Goal: Information Seeking & Learning: Find specific fact

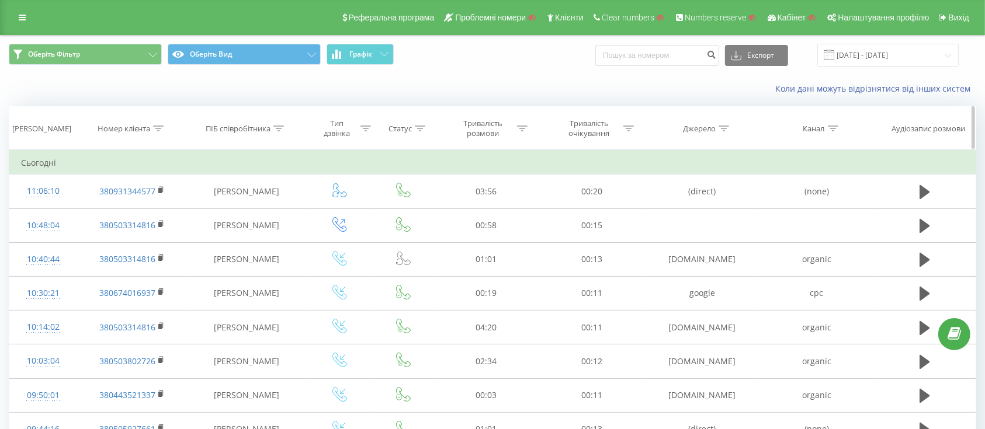
click at [277, 129] on icon at bounding box center [279, 129] width 11 height 6
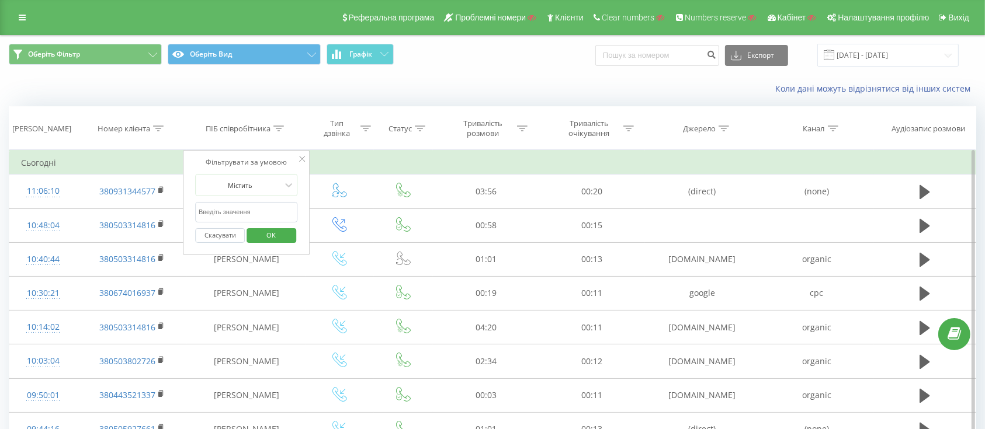
click at [238, 213] on input "text" at bounding box center [246, 212] width 103 height 20
paste input "Кіндзерська Юлія Євгенівна"
type input "Кіндзерська Юлія Євгенівна"
click at [261, 234] on span "OK" at bounding box center [271, 235] width 33 height 18
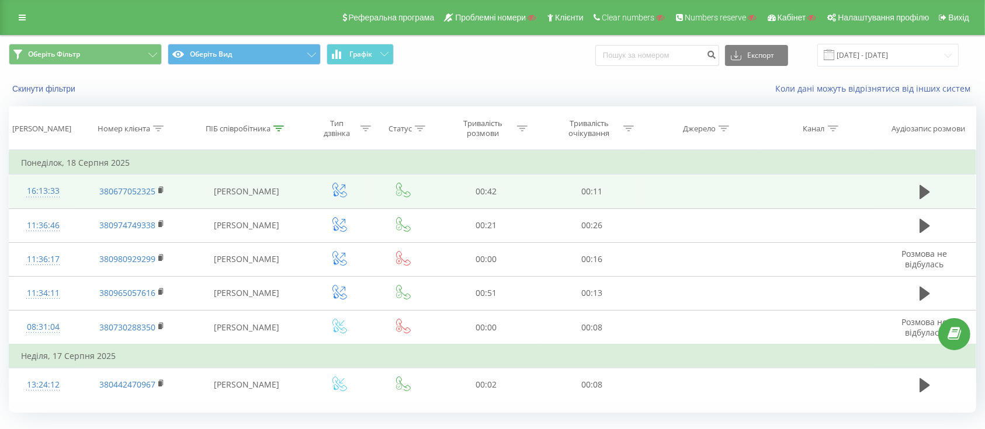
click at [342, 189] on icon at bounding box center [339, 190] width 15 height 15
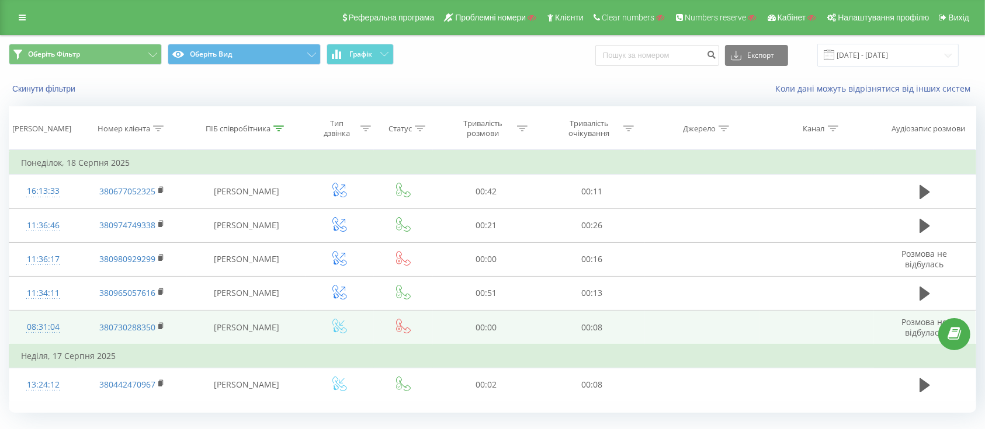
click at [339, 324] on icon at bounding box center [339, 326] width 15 height 15
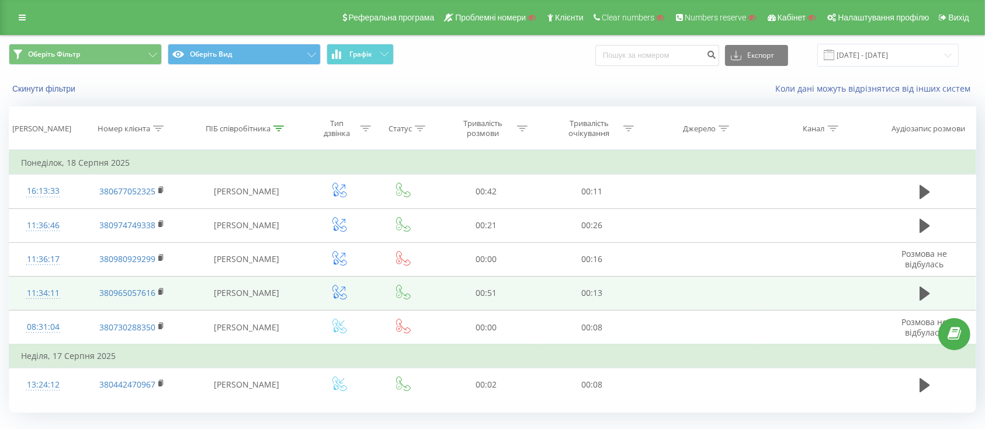
click at [339, 288] on icon at bounding box center [339, 292] width 15 height 15
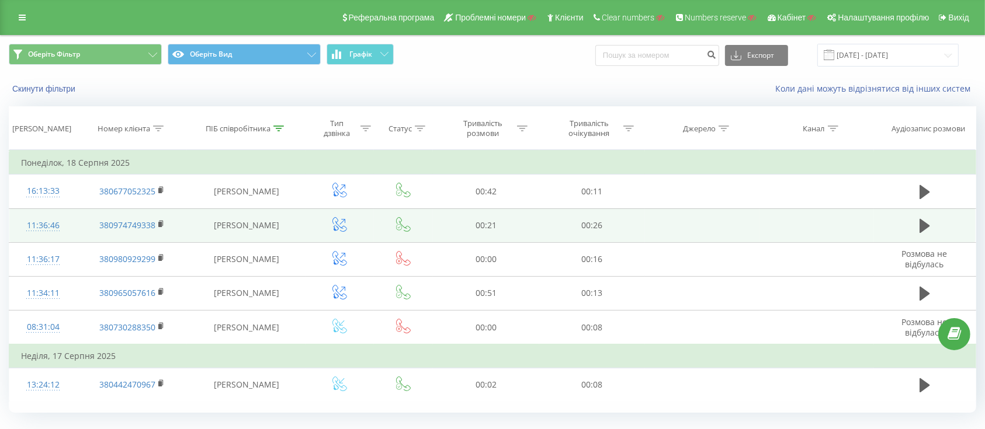
drag, startPoint x: 339, startPoint y: 264, endPoint x: 343, endPoint y: 239, distance: 24.9
click at [339, 263] on icon at bounding box center [339, 258] width 15 height 15
click at [343, 226] on icon at bounding box center [339, 224] width 15 height 15
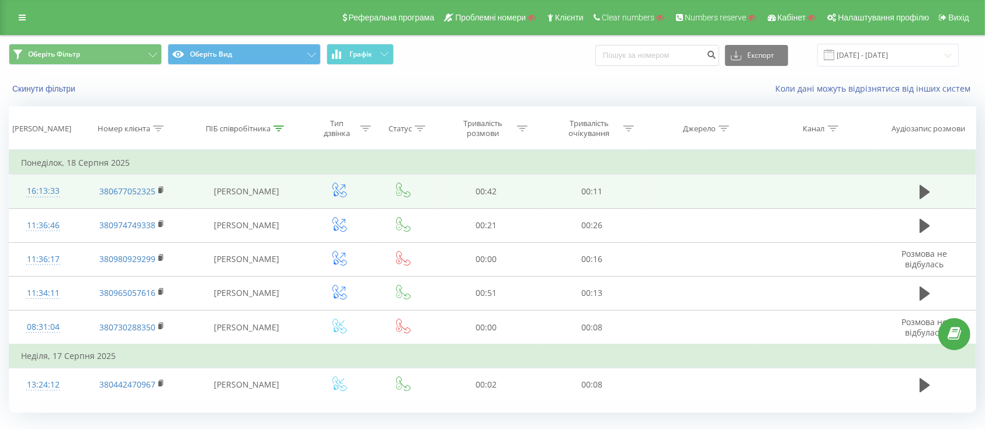
click at [343, 191] on icon at bounding box center [339, 190] width 15 height 15
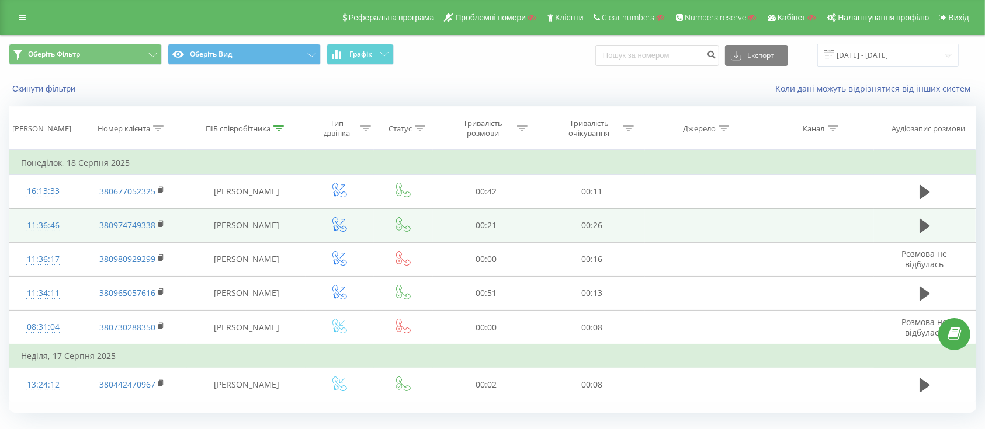
click at [338, 234] on td at bounding box center [340, 226] width 68 height 34
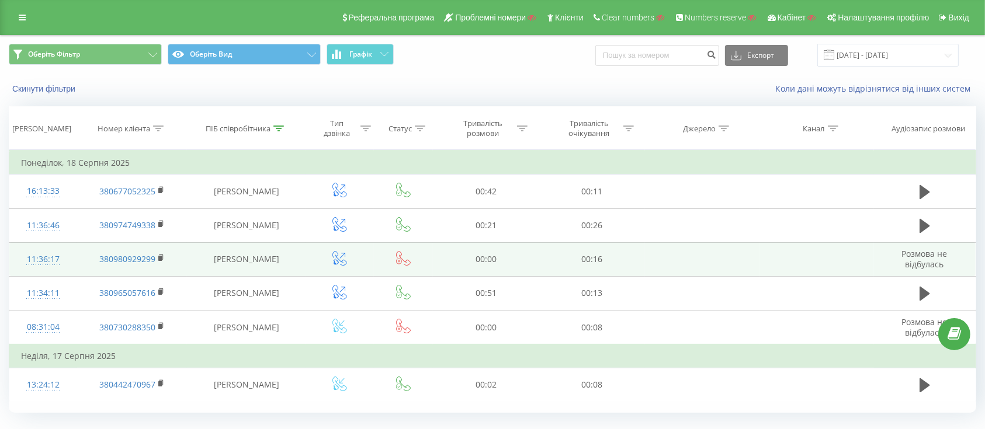
click at [338, 254] on icon at bounding box center [339, 258] width 15 height 15
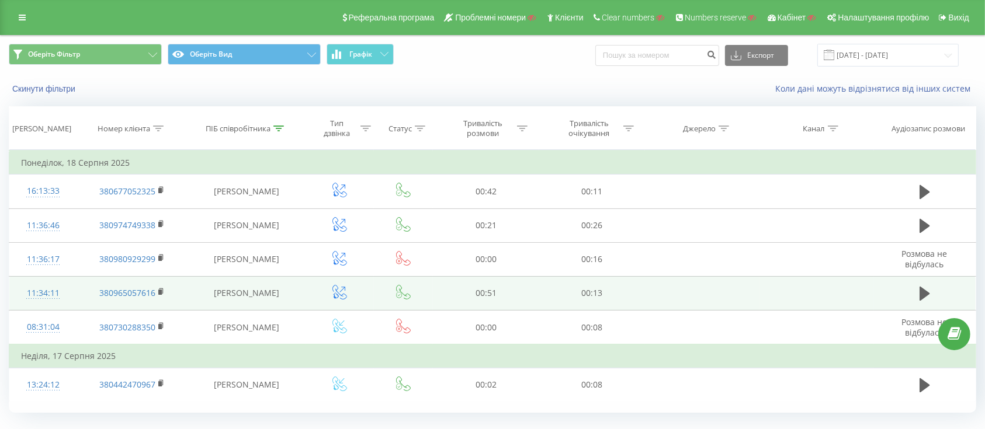
click at [341, 283] on td at bounding box center [340, 293] width 68 height 34
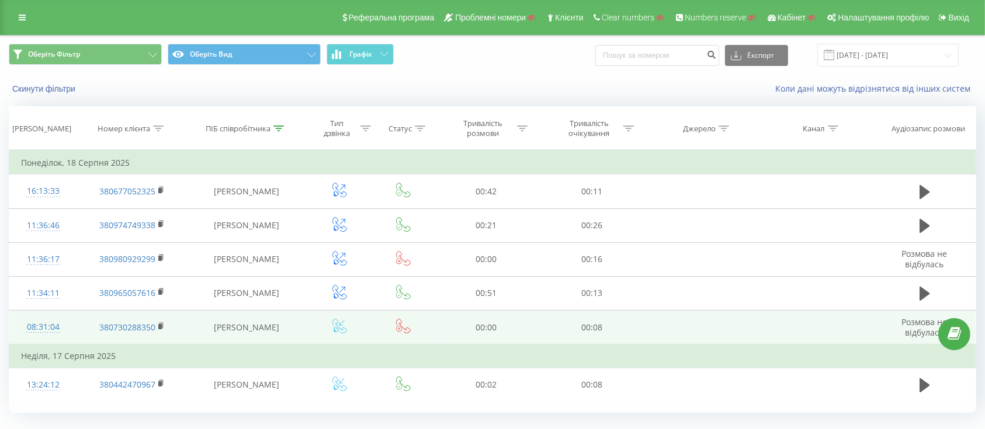
click at [335, 325] on icon at bounding box center [339, 326] width 15 height 15
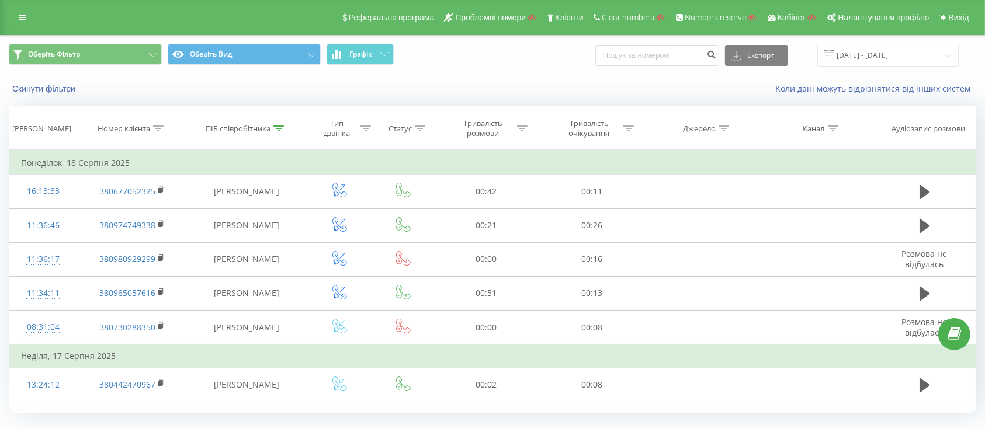
click at [511, 98] on div "Скинути фільтри Коли дані можуть відрізнятися вiд інших систем" at bounding box center [493, 89] width 984 height 28
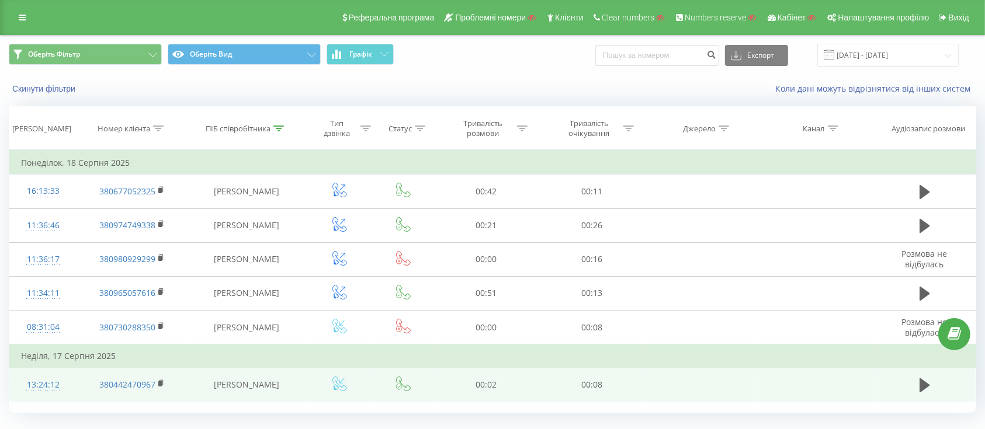
scroll to position [27, 0]
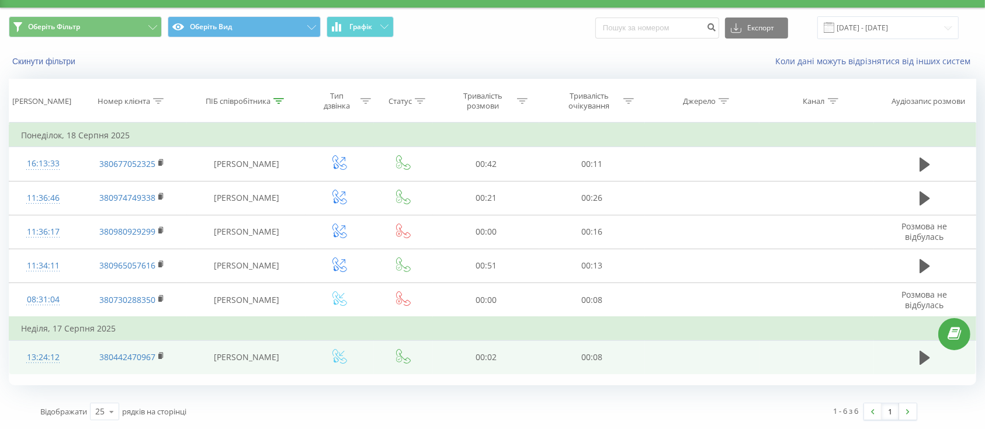
click at [338, 358] on icon at bounding box center [339, 356] width 15 height 15
click at [921, 357] on icon at bounding box center [925, 358] width 11 height 14
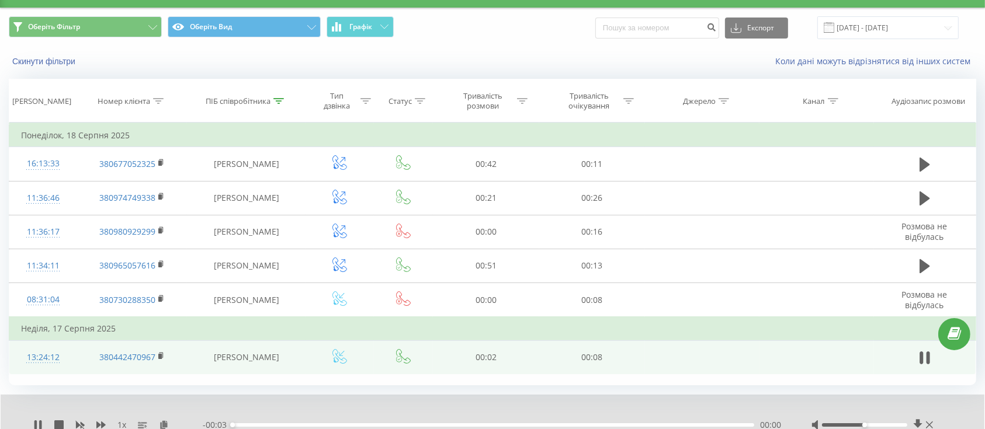
click at [888, 428] on div at bounding box center [874, 426] width 124 height 12
click at [895, 425] on div at bounding box center [864, 426] width 85 height 4
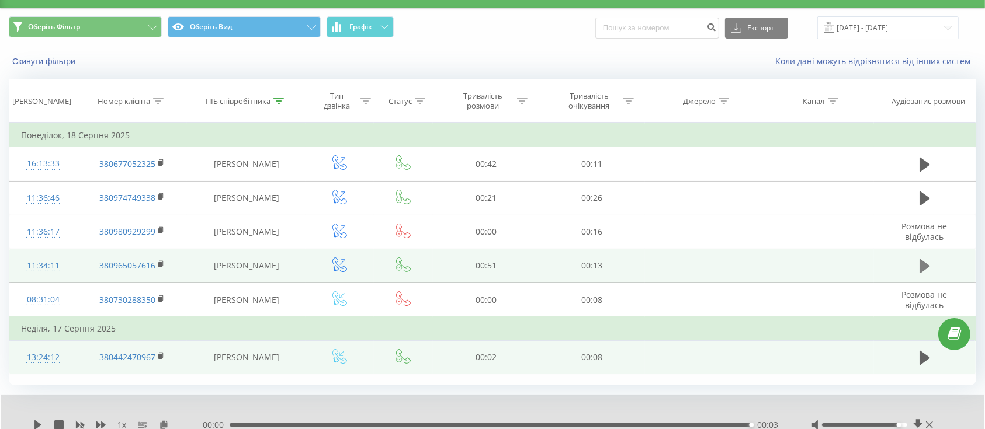
click at [927, 264] on icon at bounding box center [925, 266] width 11 height 14
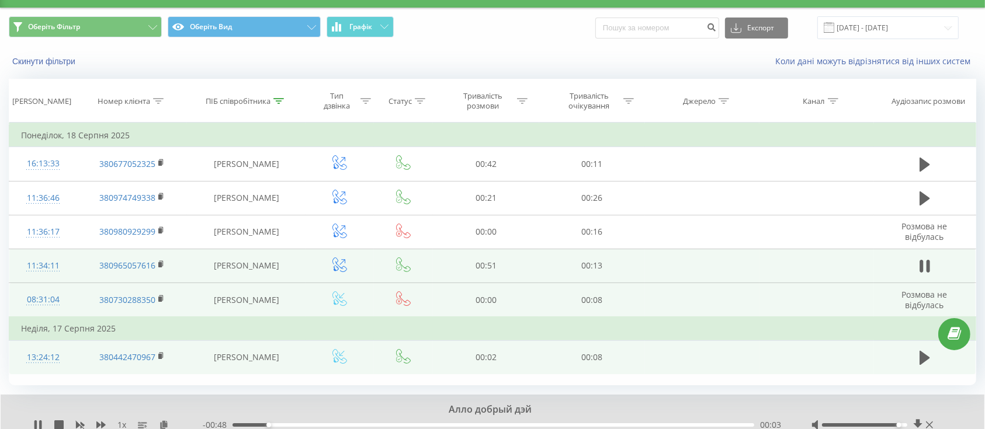
click at [407, 303] on icon at bounding box center [403, 299] width 15 height 15
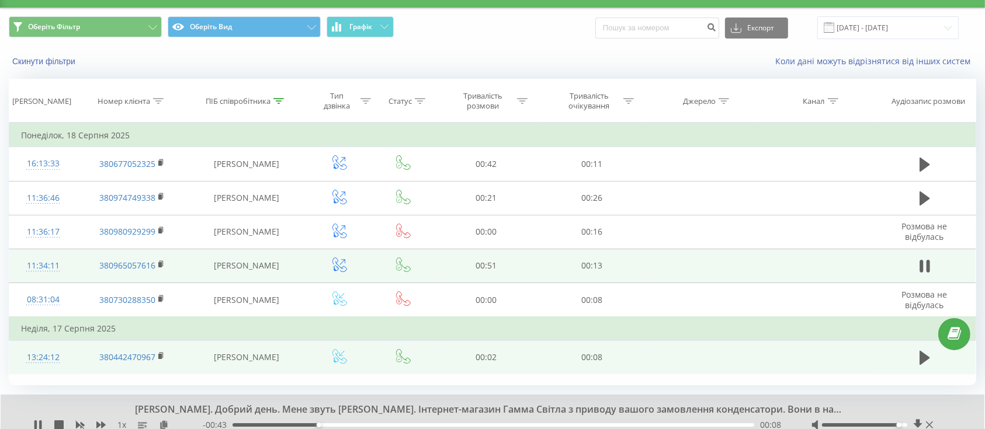
click at [933, 421] on icon at bounding box center [929, 425] width 7 height 9
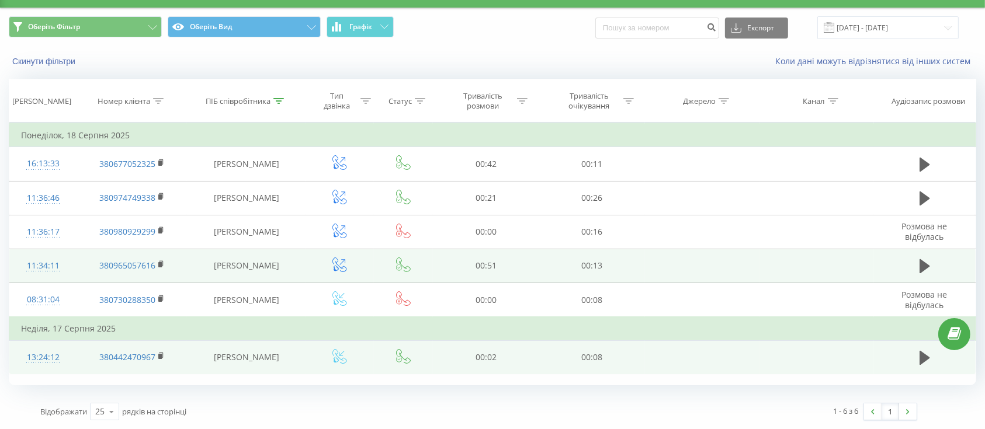
scroll to position [0, 0]
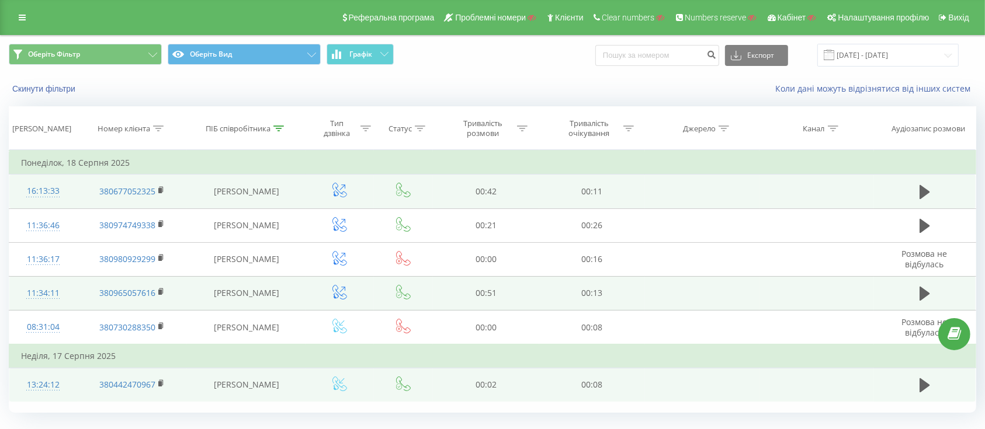
click at [338, 189] on icon at bounding box center [339, 190] width 15 height 15
click at [333, 195] on icon at bounding box center [339, 190] width 15 height 15
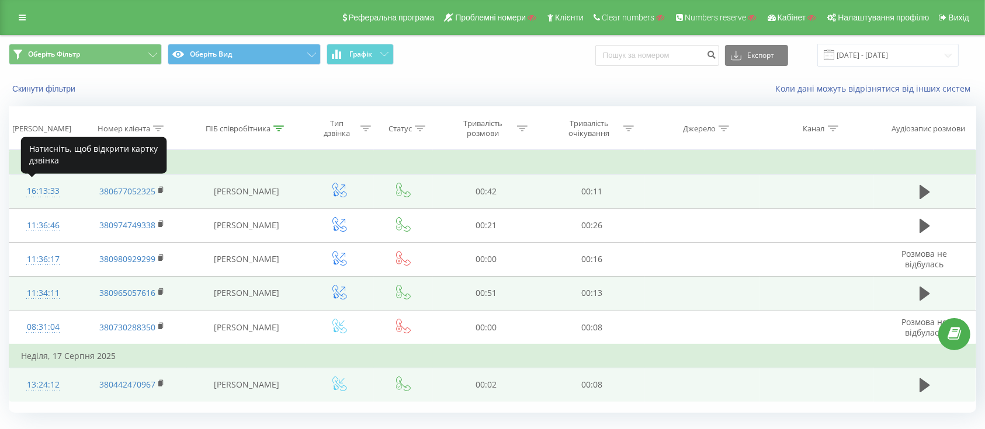
click at [76, 186] on td "16:13:33" at bounding box center [43, 192] width 68 height 34
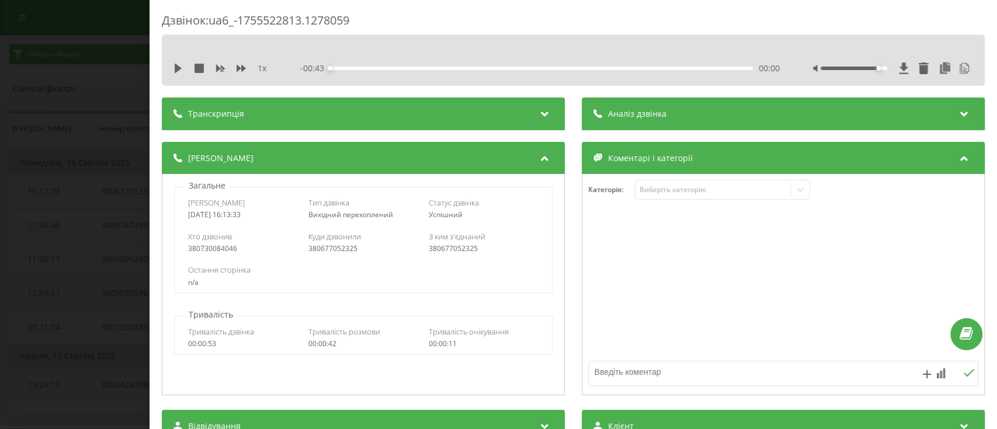
click at [444, 249] on div "380677052325" at bounding box center [484, 249] width 110 height 8
click at [90, 221] on div "Дзвінок : ua6_-1755522813.1278059 1 x - 00:43 00:00 00:00 Транскрипція 00:00 Сл…" at bounding box center [498, 214] width 997 height 429
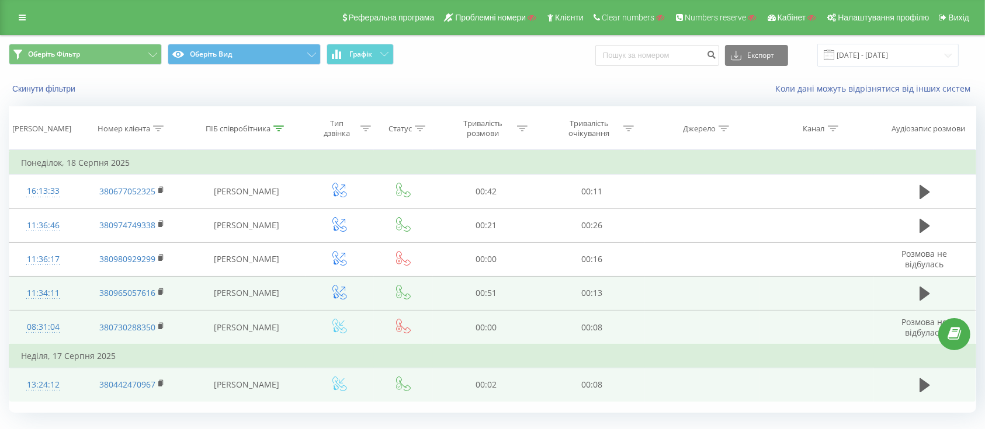
click at [403, 328] on icon at bounding box center [403, 326] width 15 height 15
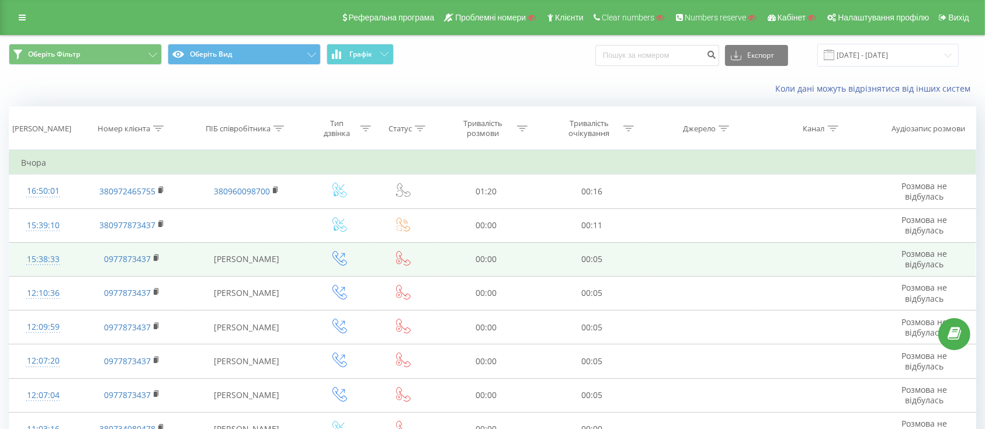
click at [75, 262] on td "15:38:33" at bounding box center [43, 259] width 68 height 34
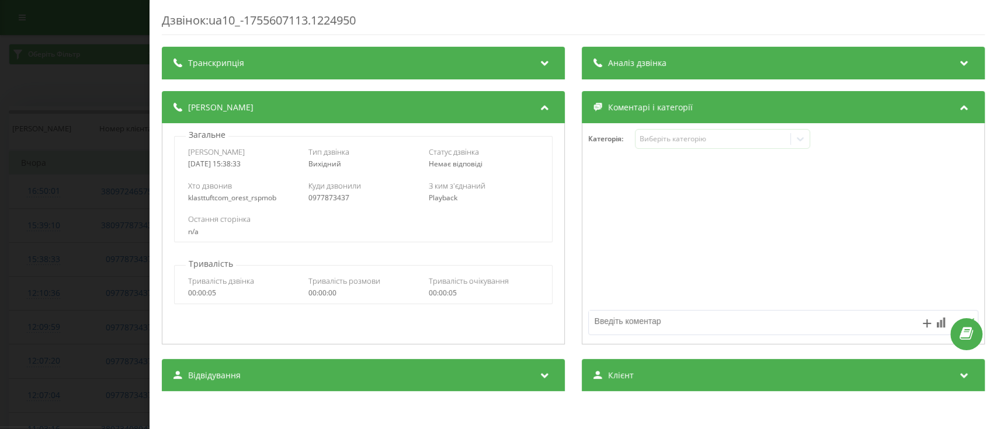
click at [252, 196] on div "klasttuftcom_orest_rspmob" at bounding box center [243, 198] width 110 height 8
click at [314, 201] on div "0977873437" at bounding box center [364, 198] width 110 height 8
click at [238, 205] on div "Хто дзвонив klasttuftcom_orest_rspmob Куди дзвонили 0977873437 З ким з'єднаний …" at bounding box center [363, 192] width 377 height 34
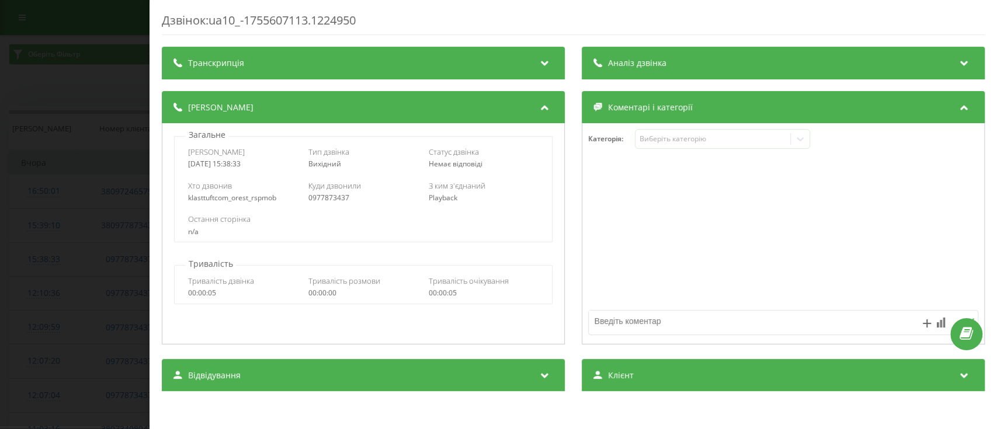
click at [259, 197] on div "klasttuftcom_orest_rspmob" at bounding box center [243, 198] width 110 height 8
click at [337, 199] on div "0977873437" at bounding box center [364, 198] width 110 height 8
click at [446, 200] on div "Playback" at bounding box center [484, 198] width 110 height 8
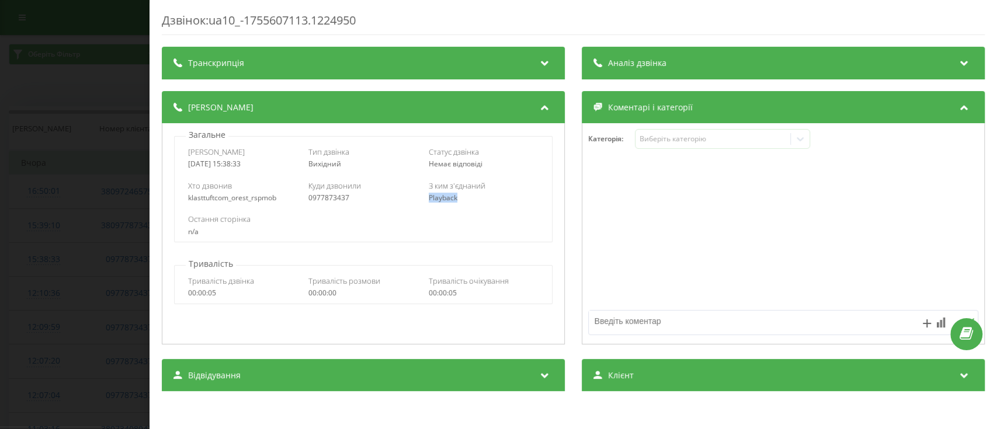
click at [446, 200] on div "Playback" at bounding box center [484, 198] width 110 height 8
click at [6, 308] on div "Дзвінок : ua10_-1755607113.1224950 Транскрипція Для AI-аналізу майбутніх дзвінк…" at bounding box center [498, 214] width 997 height 429
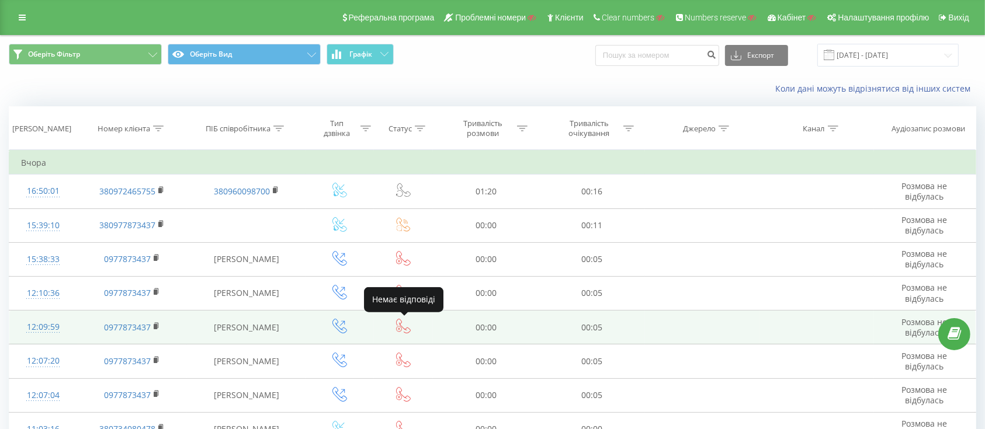
click at [407, 328] on icon at bounding box center [403, 326] width 15 height 15
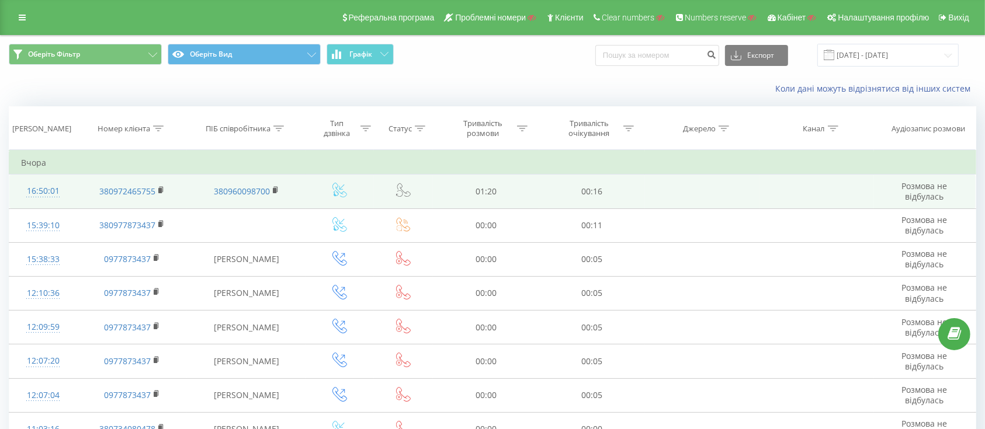
click at [413, 192] on td at bounding box center [404, 192] width 60 height 34
click at [406, 192] on icon at bounding box center [403, 190] width 15 height 15
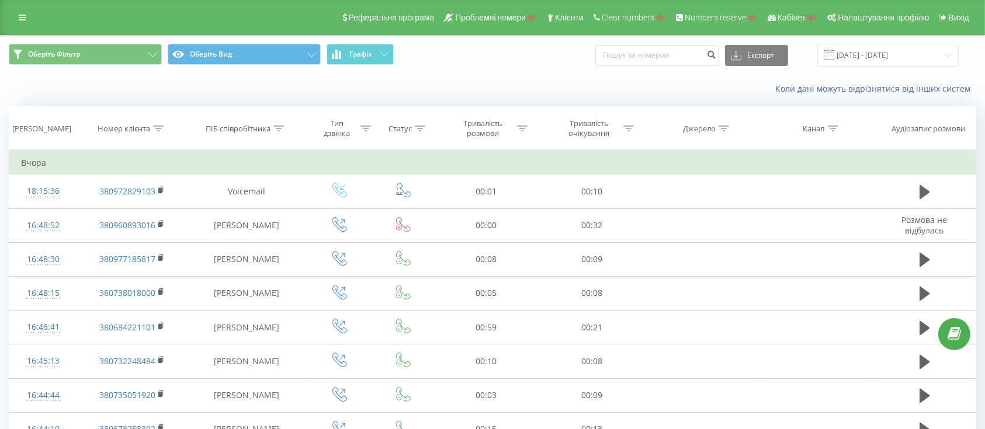
click at [543, 79] on div "Коли дані можуть відрізнятися вiд інших систем" at bounding box center [493, 89] width 984 height 28
click at [897, 59] on input "[DATE] - [DATE]" at bounding box center [887, 55] width 141 height 23
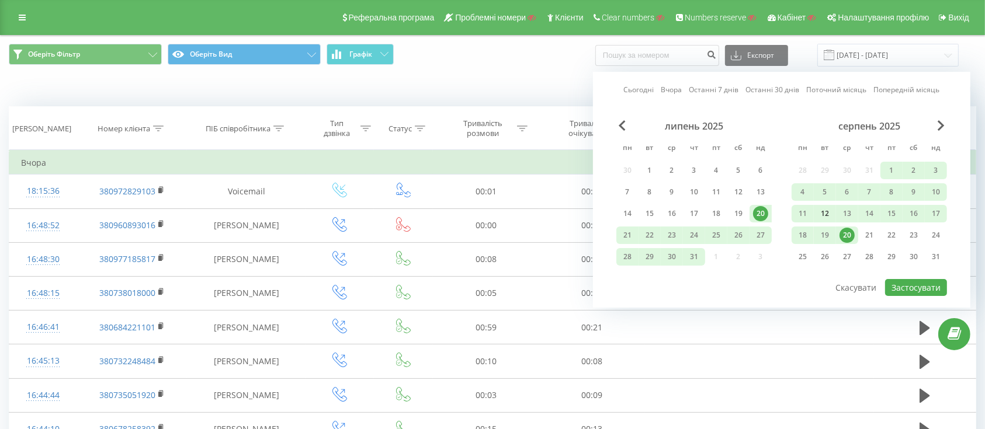
click at [824, 215] on div "12" at bounding box center [824, 213] width 15 height 15
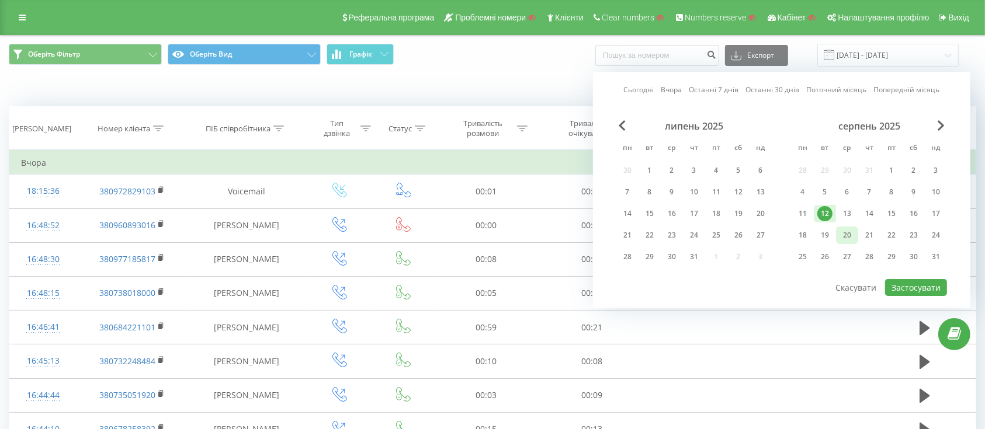
click at [846, 234] on div "20" at bounding box center [847, 235] width 15 height 15
click at [931, 286] on button "Застосувати" at bounding box center [916, 287] width 62 height 17
type input "12.08.2025 - 20.08.2025"
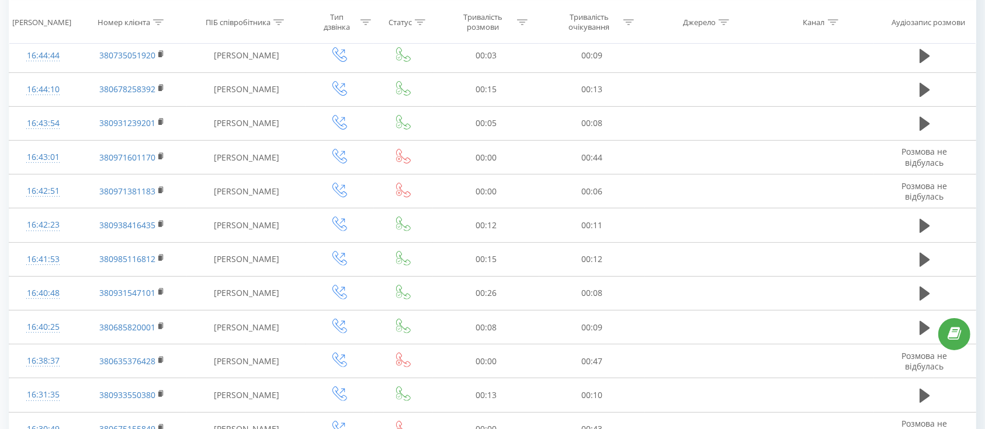
scroll to position [637, 0]
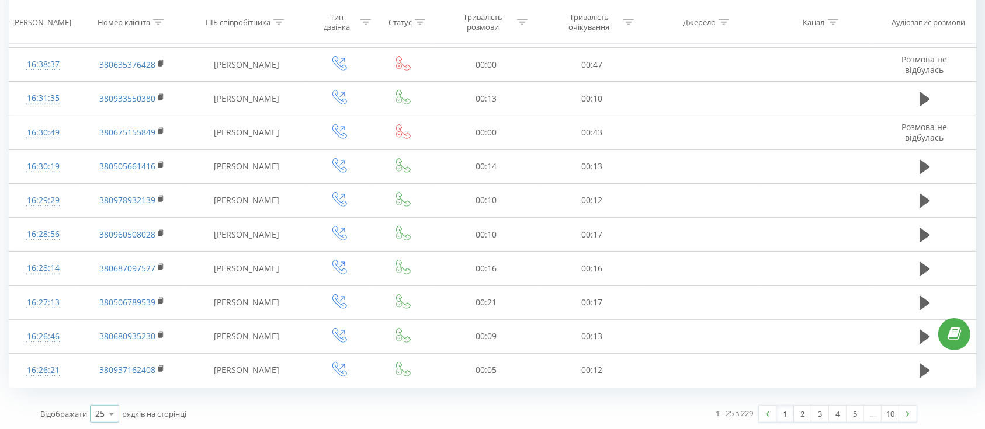
click at [109, 411] on icon at bounding box center [112, 414] width 18 height 23
click at [112, 398] on div "100" at bounding box center [105, 397] width 28 height 17
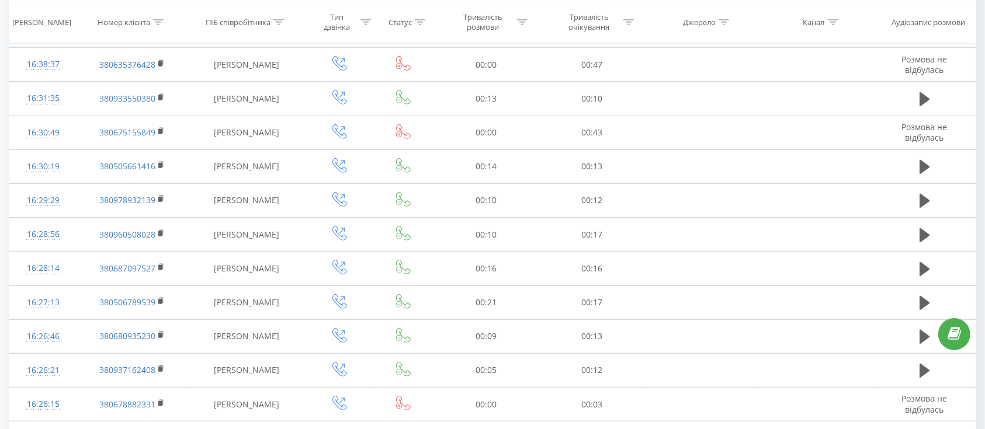
scroll to position [3206, 0]
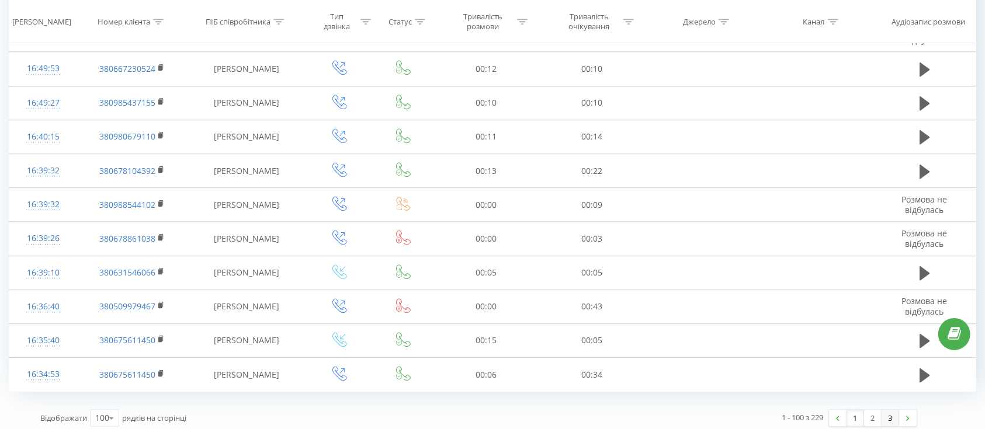
click at [886, 414] on link "3" at bounding box center [891, 418] width 18 height 16
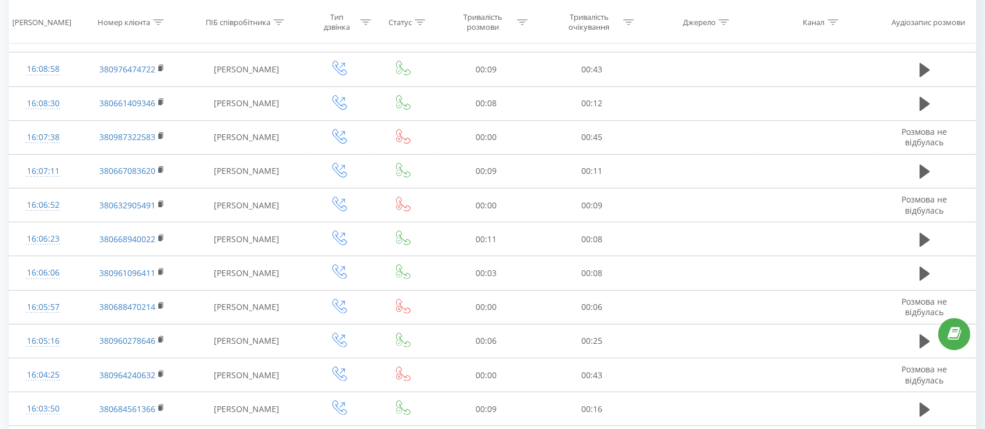
scroll to position [796, 0]
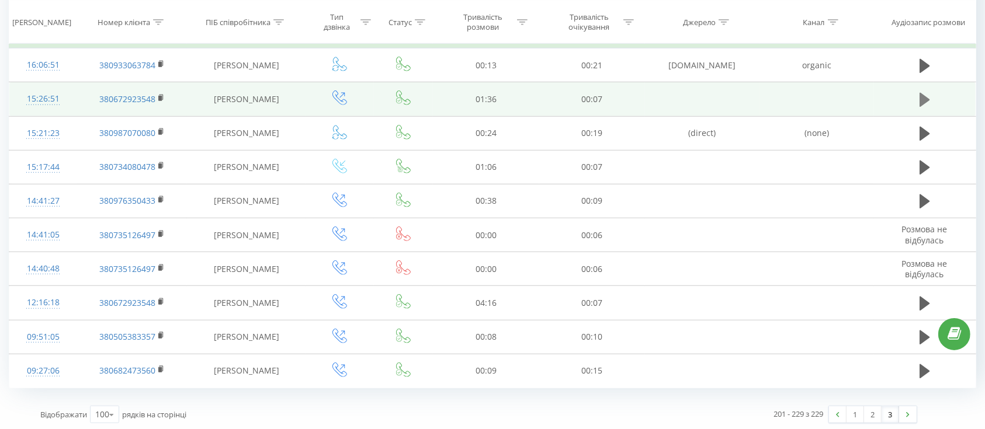
click at [921, 101] on icon at bounding box center [925, 100] width 11 height 14
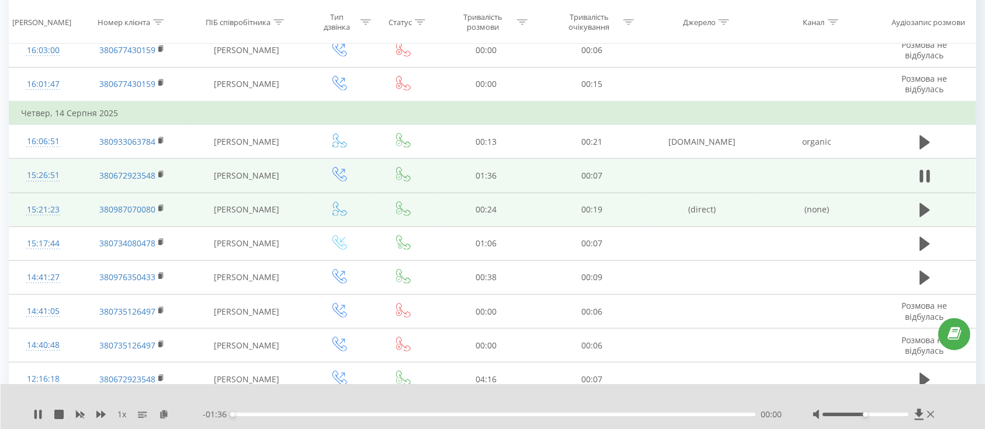
scroll to position [718, 0]
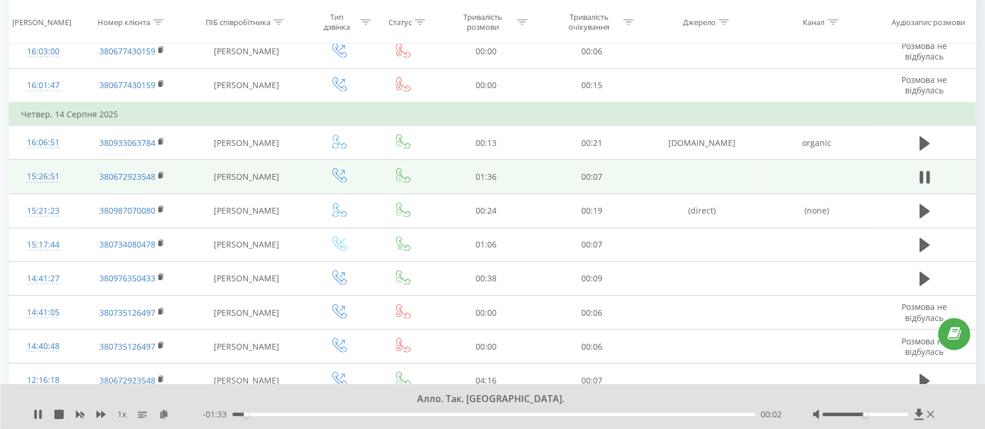
drag, startPoint x: 862, startPoint y: 413, endPoint x: 941, endPoint y: 414, distance: 78.3
click at [941, 414] on div "Алло. Так. Угу. 1 x - 01:33 00:02 00:02" at bounding box center [493, 406] width 985 height 45
drag, startPoint x: 865, startPoint y: 413, endPoint x: 924, endPoint y: 413, distance: 59.0
click at [924, 413] on div at bounding box center [875, 415] width 124 height 12
click at [73, 173] on td "15:26:51" at bounding box center [43, 177] width 68 height 34
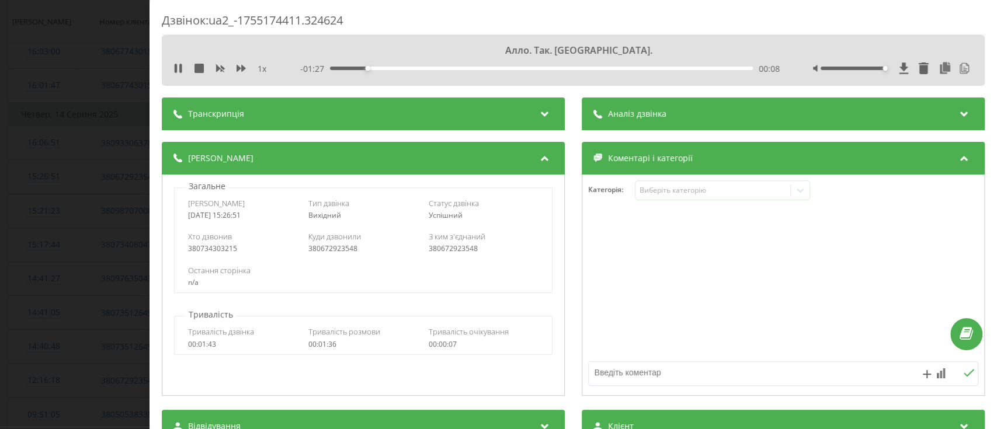
click at [688, 114] on div "Аналіз дзвінка" at bounding box center [783, 114] width 403 height 33
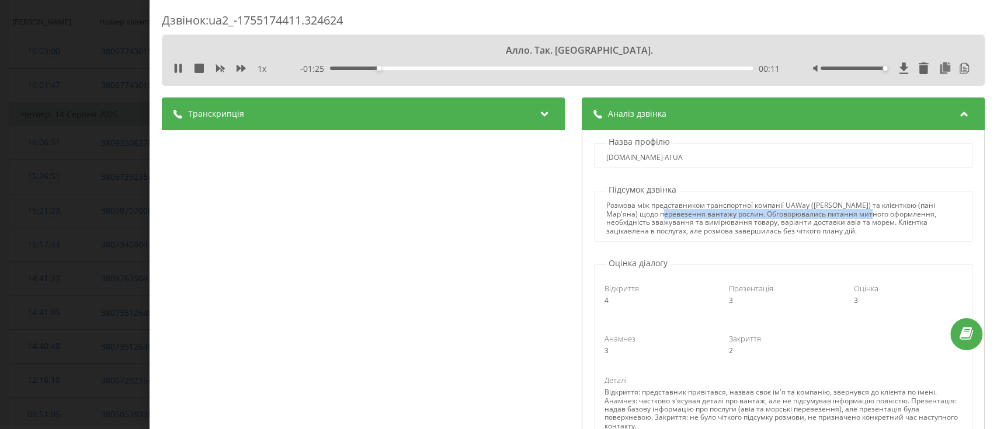
drag, startPoint x: 649, startPoint y: 213, endPoint x: 854, endPoint y: 214, distance: 204.5
click at [854, 214] on div "Розмова між представником транспортної компанії UAWay (Михайло) та клієнткою (п…" at bounding box center [784, 219] width 354 height 34
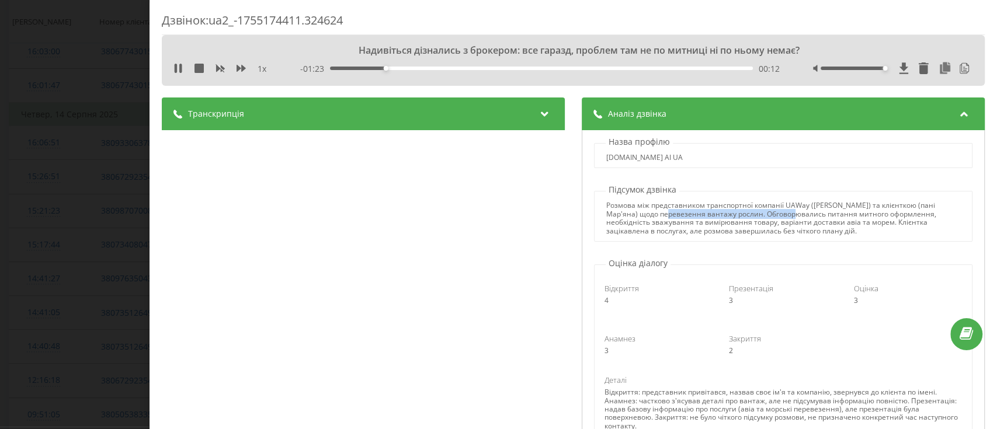
drag, startPoint x: 653, startPoint y: 213, endPoint x: 781, endPoint y: 215, distance: 128.0
click at [781, 215] on div "Розмова між представником транспортної компанії UAWay (Михайло) та клієнткою (п…" at bounding box center [784, 219] width 354 height 34
drag, startPoint x: 754, startPoint y: 210, endPoint x: 860, endPoint y: 213, distance: 105.8
click at [860, 213] on div "Розмова між представником транспортної компанії UAWay (Михайло) та клієнткою (п…" at bounding box center [784, 219] width 354 height 34
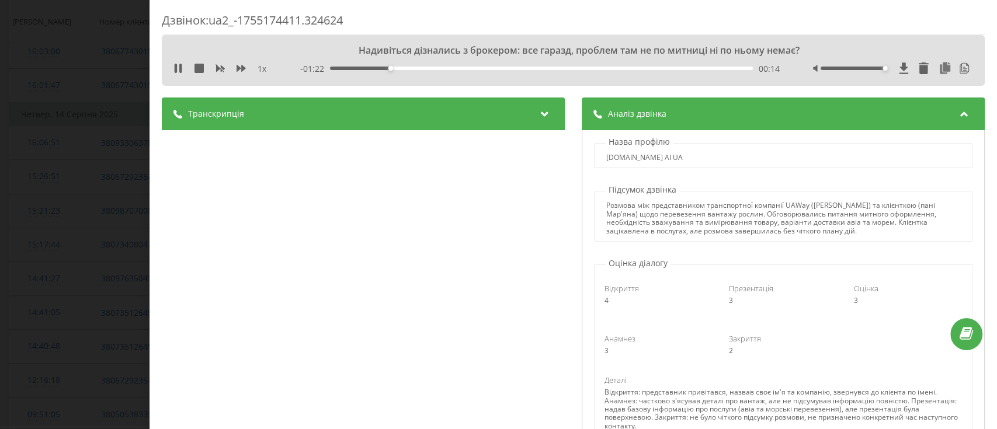
click at [860, 213] on div "Розмова між представником транспортної компанії UAWay (Михайло) та клієнткою (п…" at bounding box center [784, 219] width 354 height 34
drag, startPoint x: 657, startPoint y: 227, endPoint x: 760, endPoint y: 227, distance: 102.3
click at [760, 227] on div "Розмова між представником транспортної компанії UAWay (Михайло) та клієнткою (п…" at bounding box center [784, 219] width 354 height 34
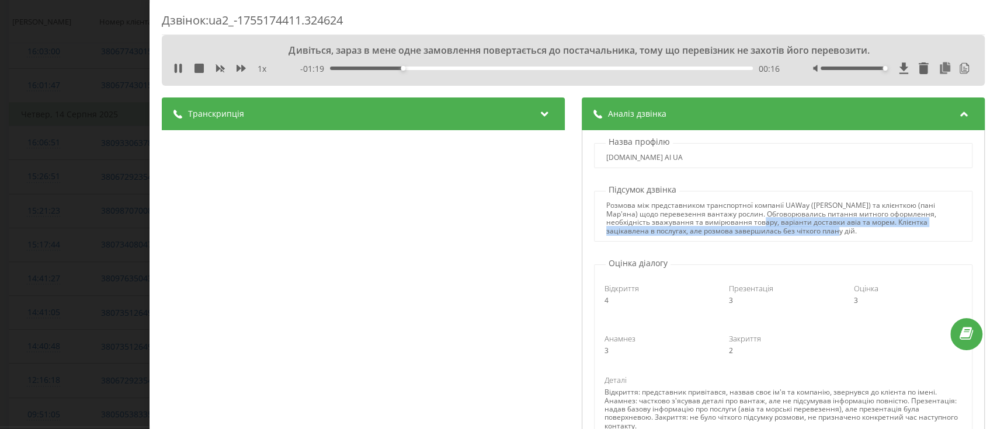
drag, startPoint x: 783, startPoint y: 227, endPoint x: 855, endPoint y: 228, distance: 72.5
click at [855, 228] on div "Розмова між представником транспортної компанії UAWay (Михайло) та клієнткою (п…" at bounding box center [784, 219] width 354 height 34
click at [848, 223] on div "Розмова між представником транспортної компанії UAWay (Михайло) та клієнткою (п…" at bounding box center [784, 219] width 354 height 34
drag, startPoint x: 674, startPoint y: 228, endPoint x: 770, endPoint y: 231, distance: 95.9
click at [770, 231] on div "Розмова між представником транспортної компанії UAWay (Михайло) та клієнткою (п…" at bounding box center [784, 219] width 354 height 34
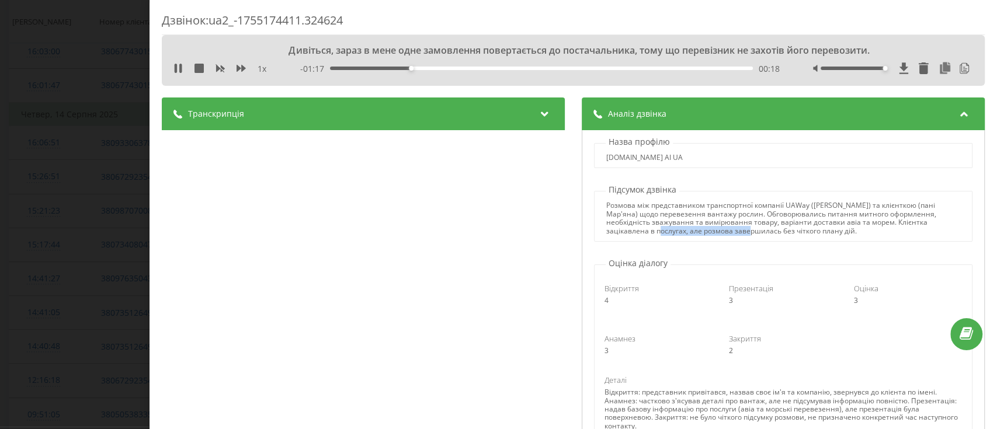
click at [770, 231] on div "Розмова між представником транспортної компанії UAWay (Михайло) та клієнткою (п…" at bounding box center [784, 219] width 354 height 34
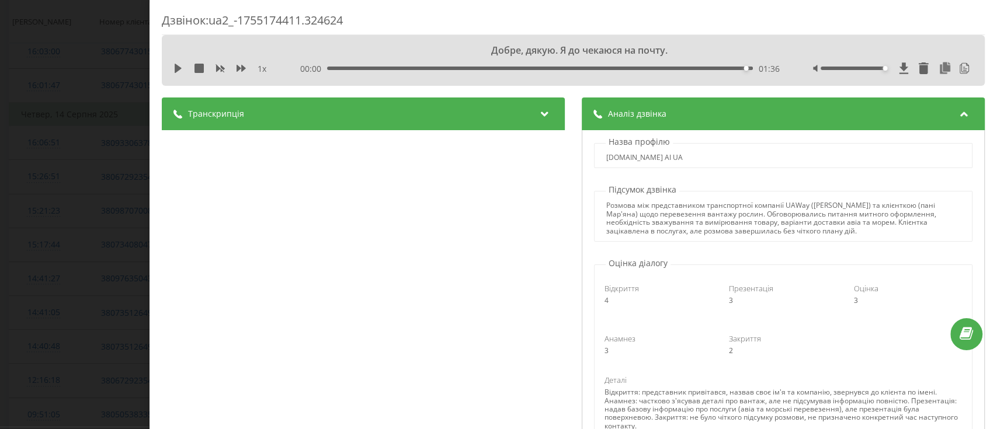
click at [0, 188] on div "Дзвінок : ua2_-1755174411.324624 Добре, дякую. Я до чекаюся на почту. 1 x 00:00…" at bounding box center [498, 214] width 997 height 429
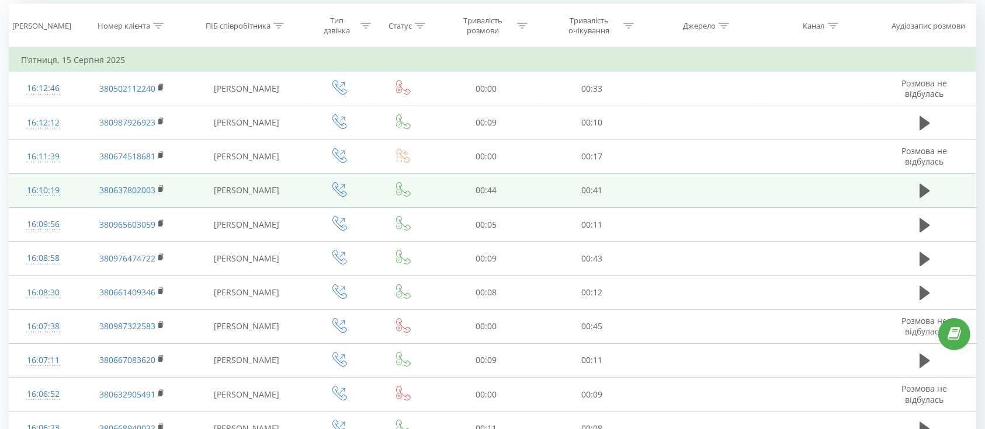
scroll to position [95, 0]
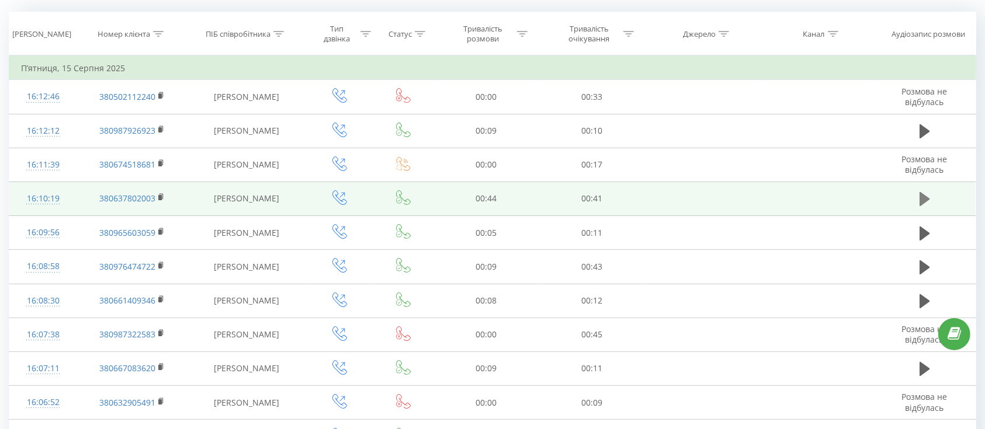
click at [929, 199] on icon at bounding box center [925, 199] width 11 height 16
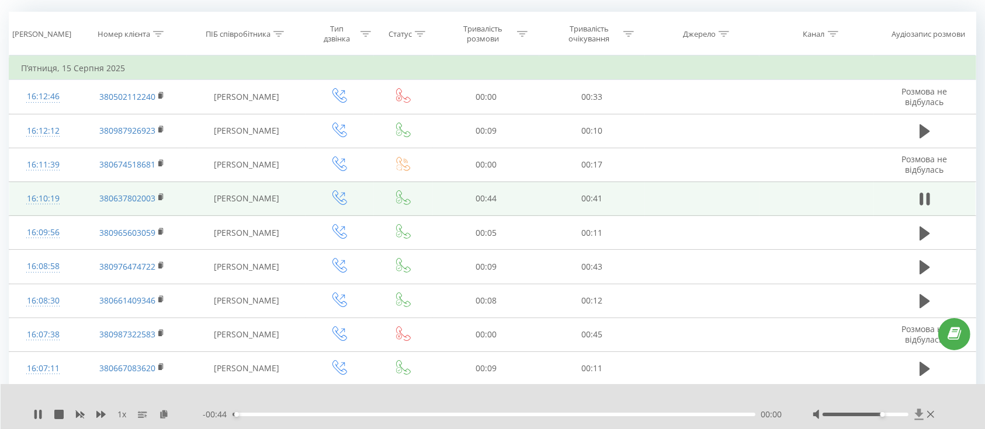
drag, startPoint x: 872, startPoint y: 414, endPoint x: 917, endPoint y: 391, distance: 51.2
click at [920, 409] on div at bounding box center [875, 415] width 124 height 12
click at [71, 206] on td "16:10:19" at bounding box center [43, 199] width 68 height 34
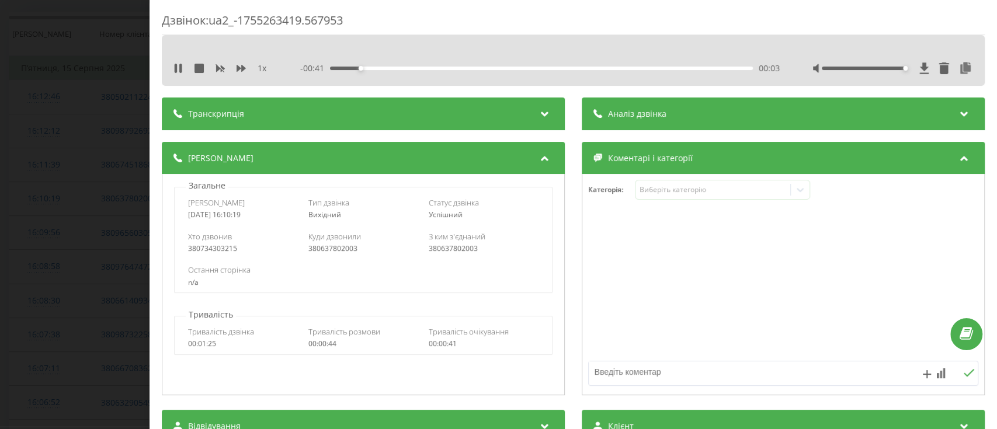
click at [23, 189] on div "Дзвінок : ua2_-1755263419.567953 1 x - 00:41 00:03 00:03 Транскрипція Для AI-ан…" at bounding box center [498, 214] width 997 height 429
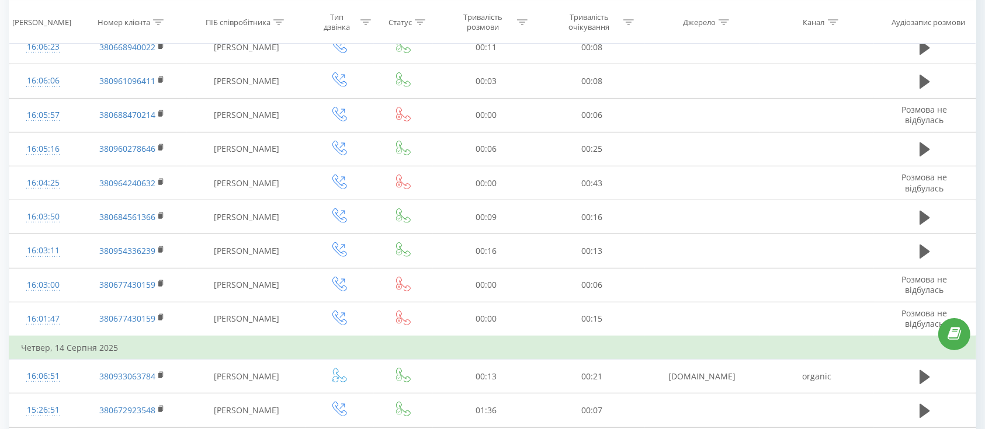
scroll to position [796, 0]
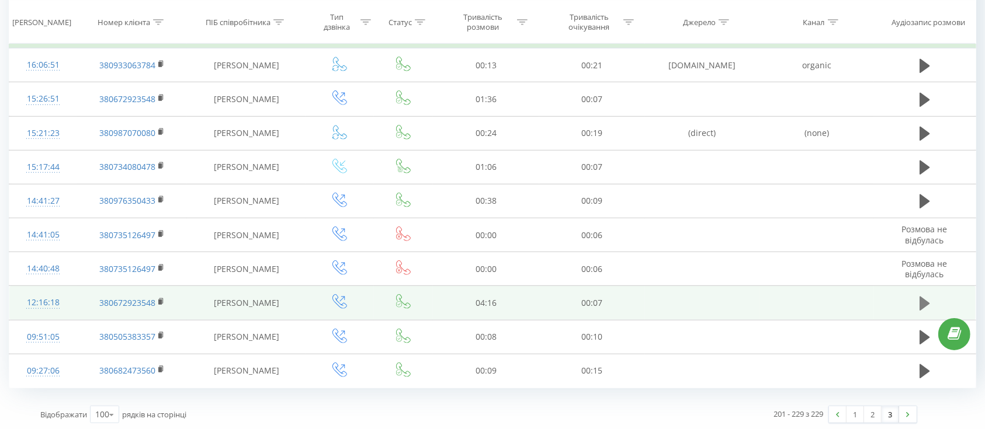
click at [927, 302] on icon at bounding box center [925, 304] width 11 height 14
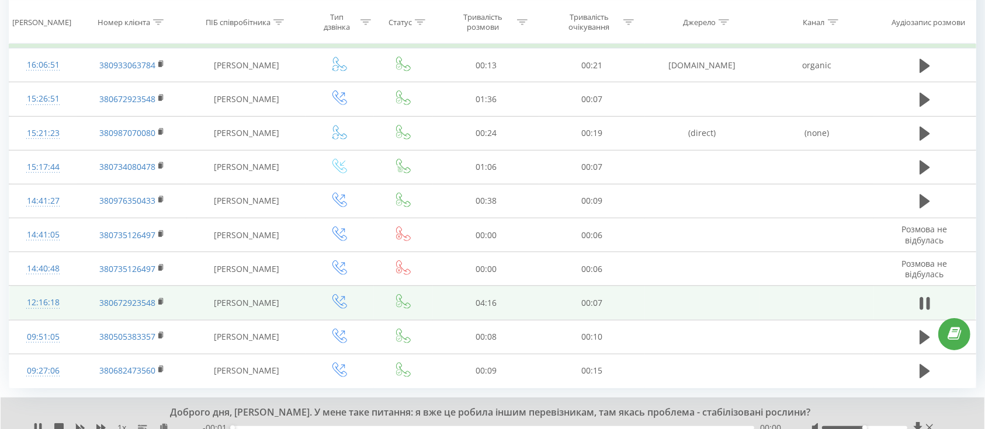
click at [74, 311] on td "12:16:18" at bounding box center [43, 303] width 68 height 34
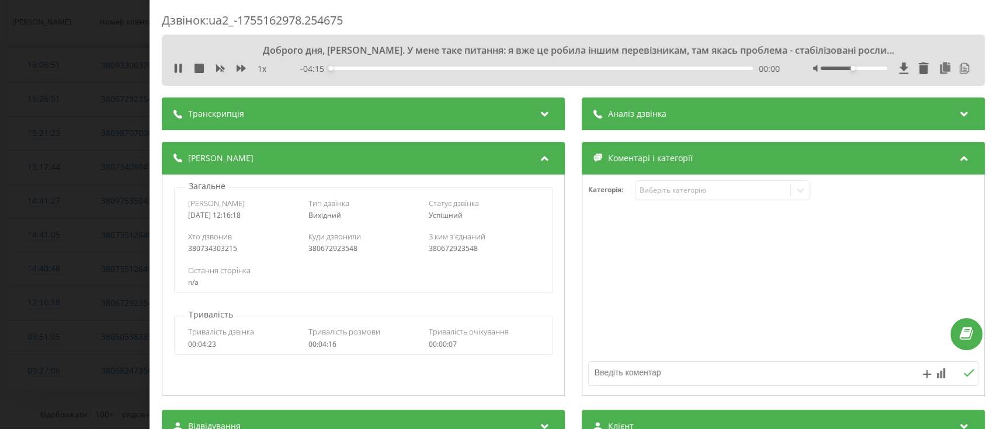
click at [638, 120] on div "Аналіз дзвінка" at bounding box center [783, 114] width 403 height 33
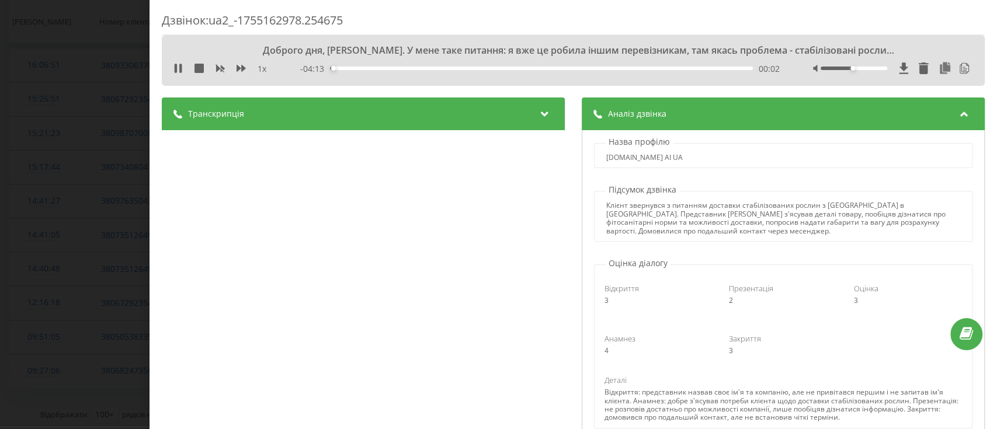
drag, startPoint x: 636, startPoint y: 210, endPoint x: 723, endPoint y: 211, distance: 87.7
click at [723, 211] on div "Клієнт звернувся з питанням доставки стабілізованих рослин з Китаю в Україну. П…" at bounding box center [784, 219] width 354 height 34
click at [0, 236] on div "Дзвінок : ua2_-1755162978.254675 Доброго дня, Михайло. У мене таке питання: я в…" at bounding box center [498, 214] width 997 height 429
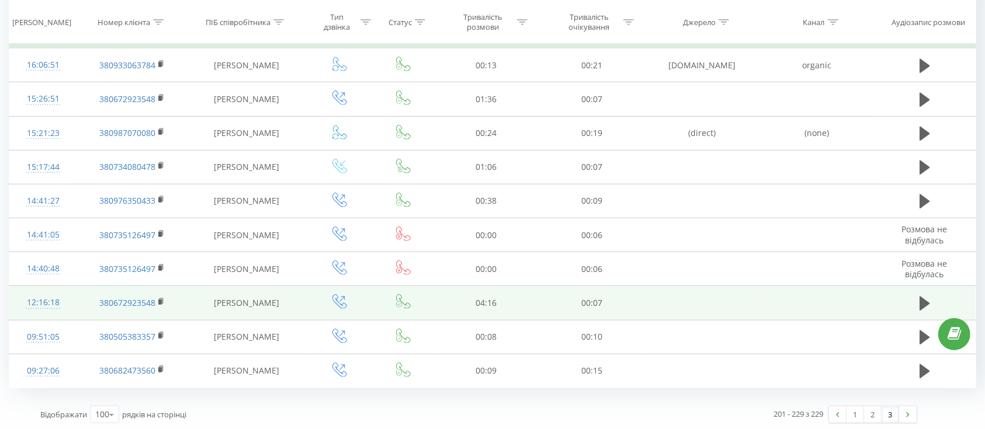
click at [74, 310] on td "12:16:18" at bounding box center [43, 303] width 68 height 34
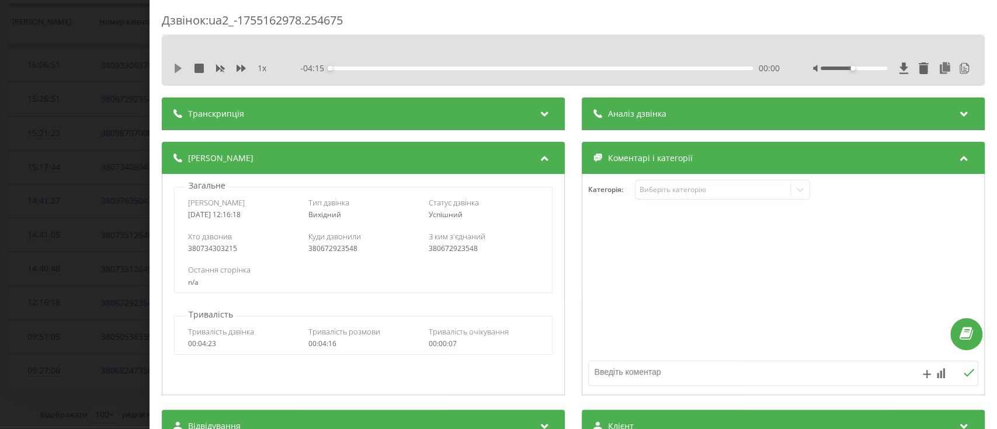
click at [175, 65] on icon at bounding box center [178, 68] width 7 height 9
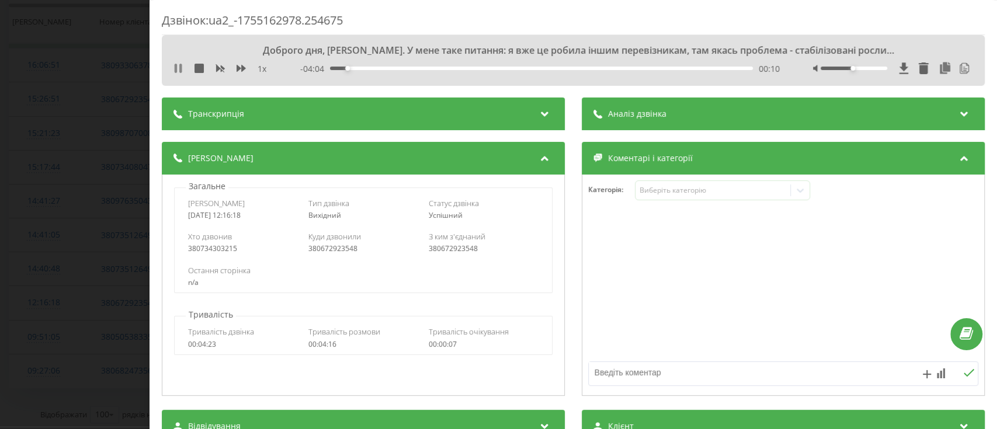
click at [176, 67] on icon at bounding box center [176, 68] width 2 height 9
click at [179, 66] on icon at bounding box center [178, 68] width 9 height 9
click at [657, 116] on span "Аналіз дзвінка" at bounding box center [637, 114] width 58 height 12
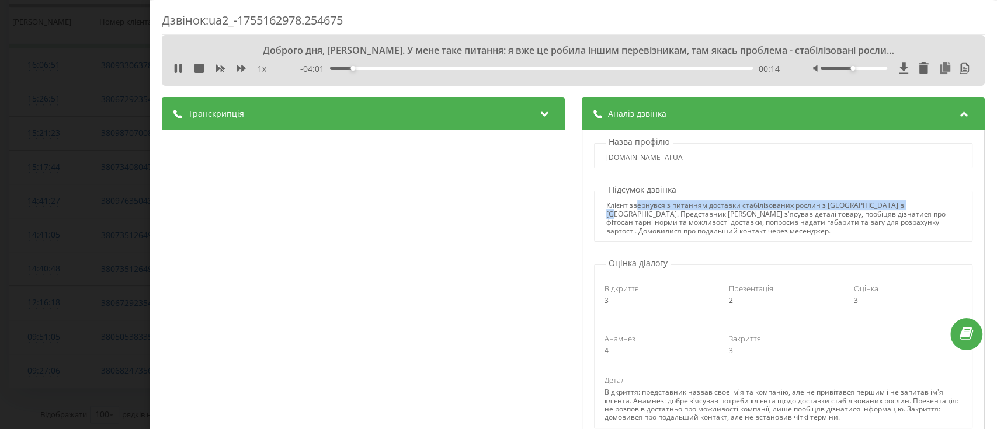
drag, startPoint x: 652, startPoint y: 209, endPoint x: 896, endPoint y: 203, distance: 244.9
click at [896, 203] on div "Клієнт звернувся з питанням доставки стабілізованих рослин з Китаю в Україну. П…" at bounding box center [784, 219] width 354 height 34
click at [687, 214] on div "Клієнт звернувся з питанням доставки стабілізованих рослин з Китаю в Україну. П…" at bounding box center [784, 219] width 354 height 34
drag, startPoint x: 683, startPoint y: 214, endPoint x: 766, endPoint y: 216, distance: 83.6
click at [766, 216] on div "Клієнт звернувся з питанням доставки стабілізованих рослин з Китаю в Україну. П…" at bounding box center [784, 219] width 354 height 34
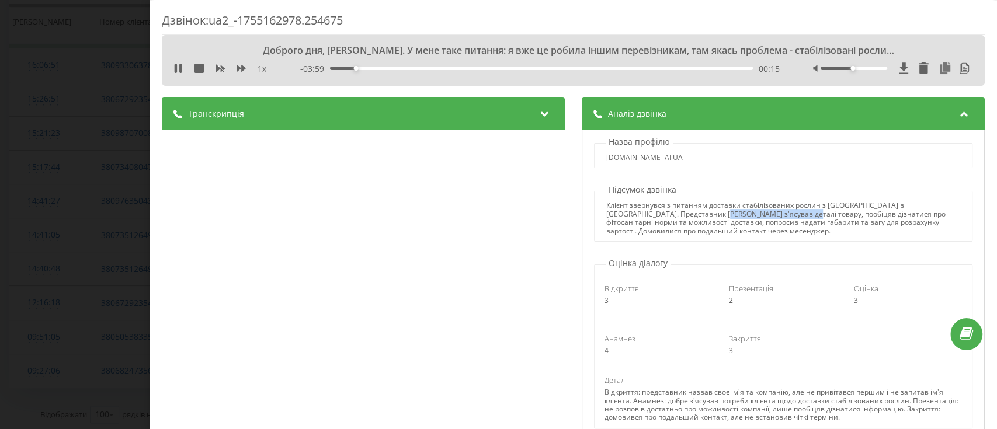
click at [766, 216] on div "Клієнт звернувся з питанням доставки стабілізованих рослин з Китаю в Україну. П…" at bounding box center [784, 219] width 354 height 34
drag, startPoint x: 794, startPoint y: 210, endPoint x: 892, endPoint y: 207, distance: 98.2
click at [892, 207] on div "Клієнт звернувся з питанням доставки стабілізованих рослин з Китаю в Україну. П…" at bounding box center [784, 219] width 354 height 34
click at [882, 217] on div "Клієнт звернувся з питанням доставки стабілізованих рослин з Китаю в Україну. П…" at bounding box center [784, 219] width 354 height 34
drag, startPoint x: 632, startPoint y: 222, endPoint x: 891, endPoint y: 226, distance: 258.9
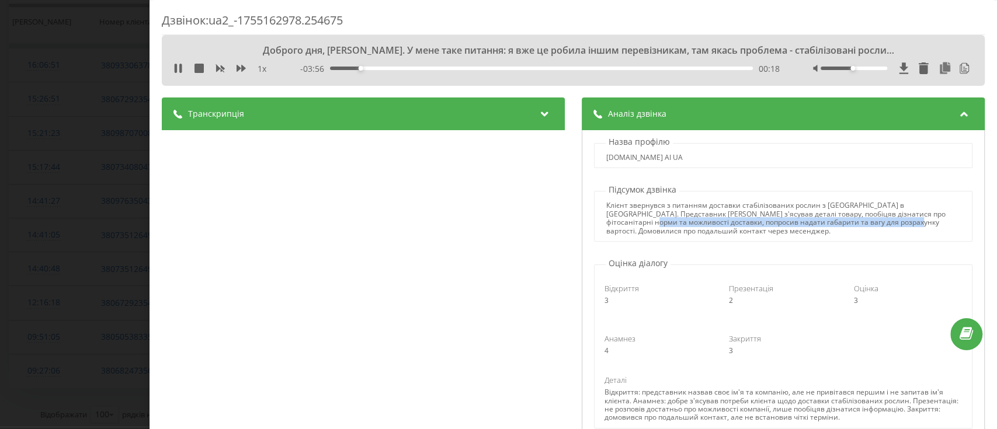
click at [891, 226] on div "Клієнт звернувся з питанням доставки стабілізованих рослин з Китаю в Україну. П…" at bounding box center [784, 219] width 354 height 34
click at [892, 226] on div "Клієнт звернувся з питанням доставки стабілізованих рослин з Китаю в Україну. П…" at bounding box center [784, 219] width 354 height 34
click at [5, 174] on div "Дзвінок : ua2_-1755162978.254675 Доброго дня, Михайло. У мене таке питання: я в…" at bounding box center [498, 214] width 997 height 429
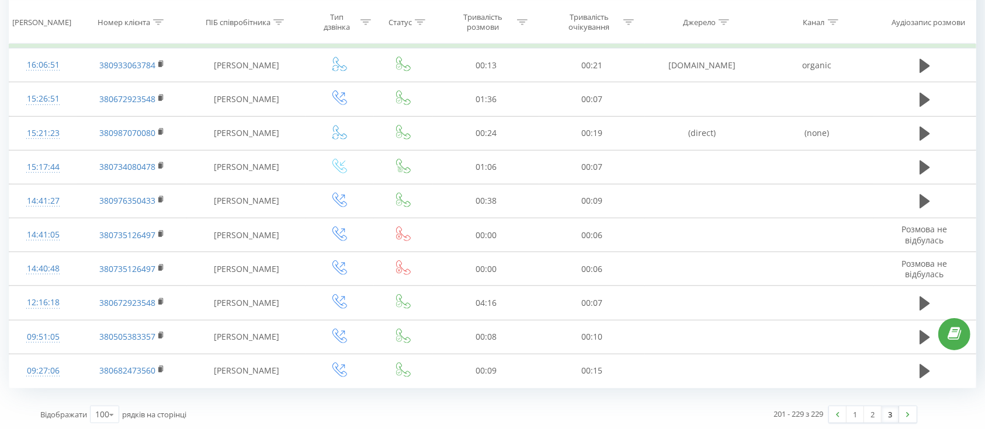
drag, startPoint x: 871, startPoint y: 415, endPoint x: 837, endPoint y: 423, distance: 34.2
click at [871, 415] on link "2" at bounding box center [873, 415] width 18 height 16
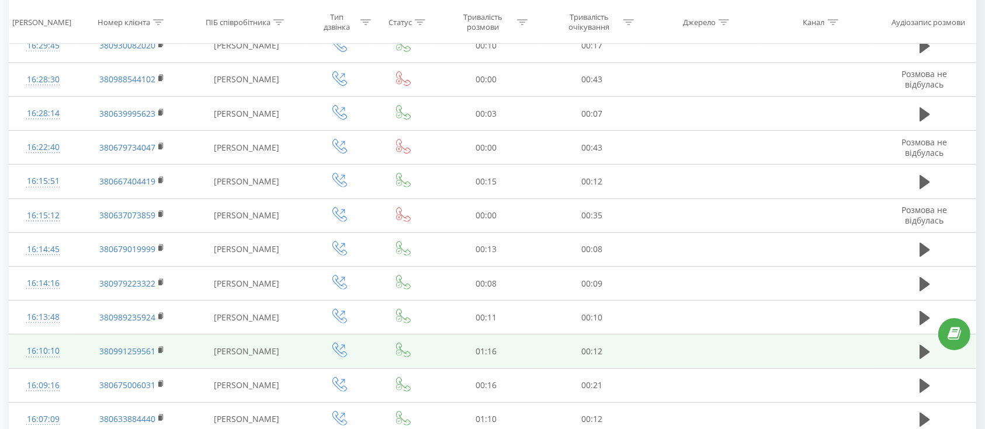
scroll to position [389, 0]
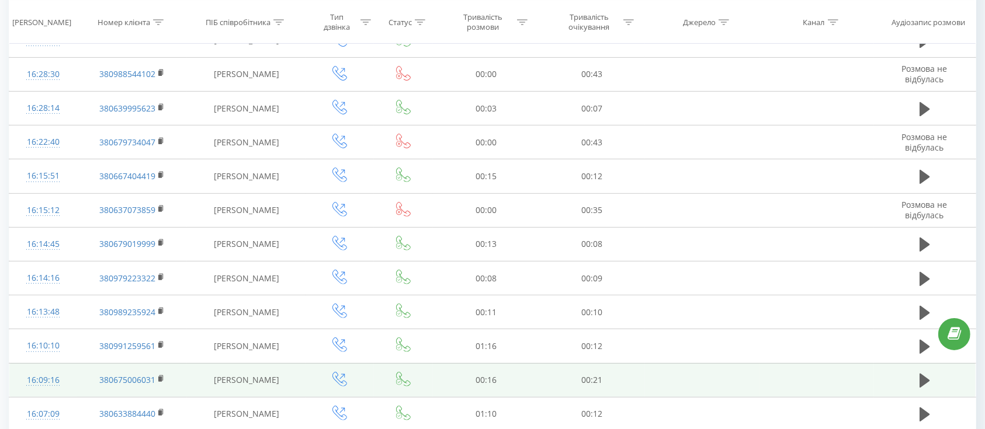
drag, startPoint x: 924, startPoint y: 345, endPoint x: 862, endPoint y: 369, distance: 66.4
click at [924, 345] on icon at bounding box center [925, 347] width 11 height 14
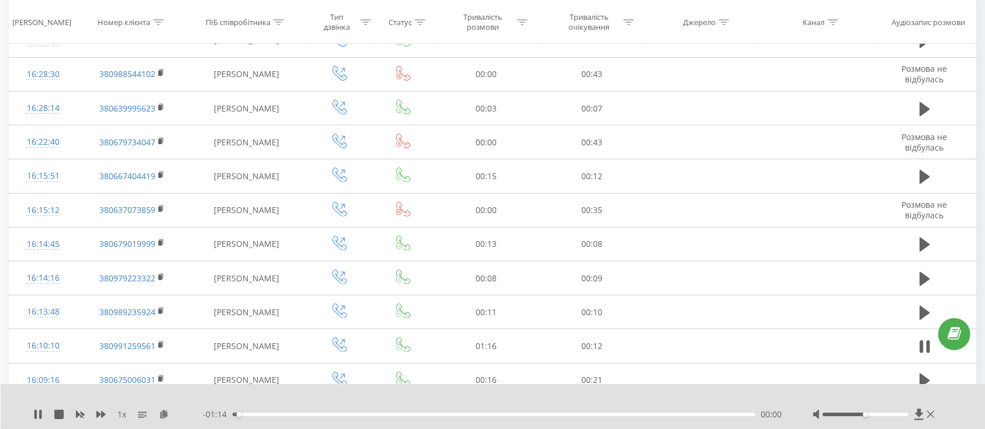
drag, startPoint x: 865, startPoint y: 416, endPoint x: 948, endPoint y: 386, distance: 88.7
click at [942, 401] on div "1 x - 01:14 00:00 00:00" at bounding box center [493, 406] width 985 height 45
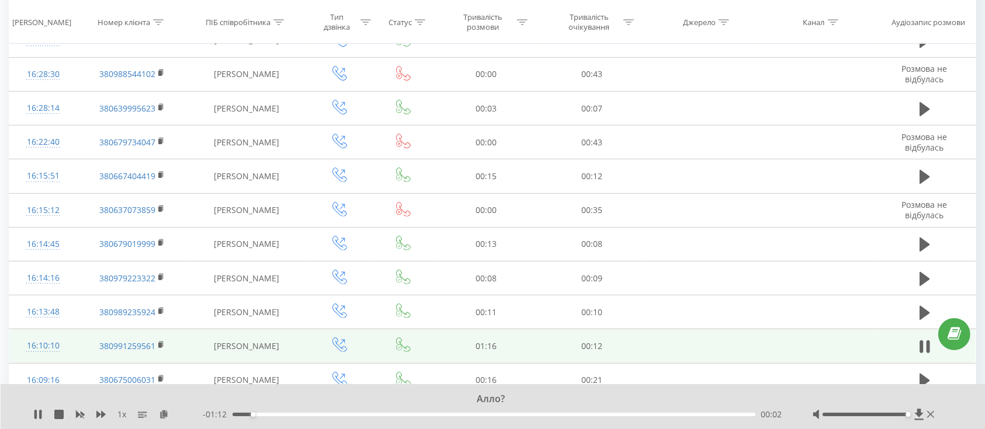
click at [75, 355] on td "16:10:10" at bounding box center [43, 347] width 68 height 34
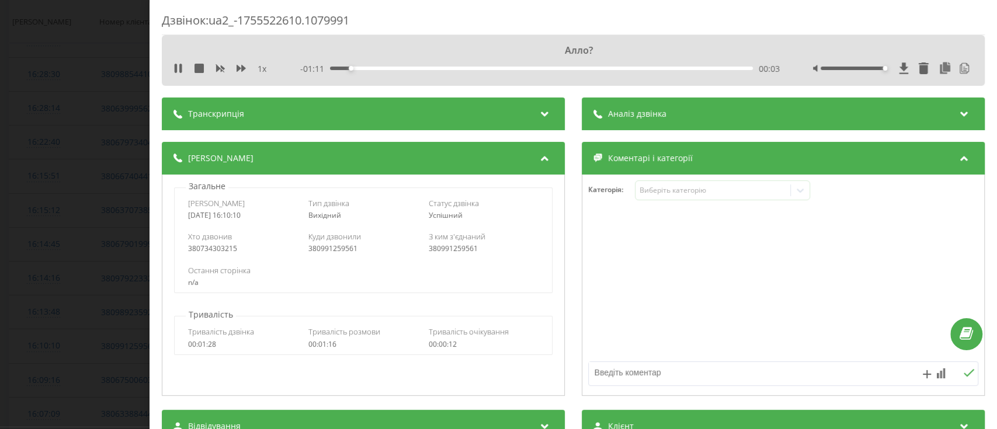
click at [641, 118] on span "Аналіз дзвінка" at bounding box center [637, 114] width 58 height 12
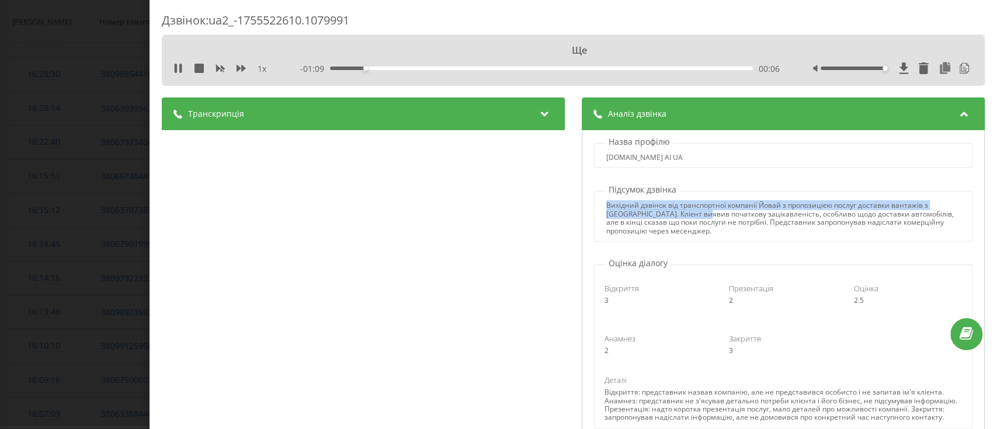
drag, startPoint x: 602, startPoint y: 203, endPoint x: 703, endPoint y: 214, distance: 101.7
click at [703, 214] on div "Вихідний дзвінок від транспортної компанії Йовай з пропозицією послуг доставки …" at bounding box center [784, 219] width 354 height 34
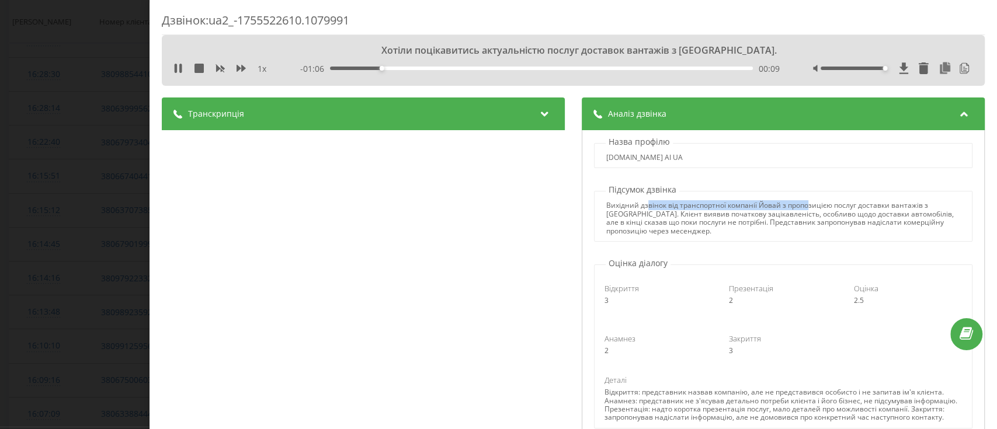
drag, startPoint x: 640, startPoint y: 207, endPoint x: 799, endPoint y: 209, distance: 159.5
click at [799, 209] on div "Вихідний дзвінок від транспортної компанії Йовай з пропозицією послуг доставки …" at bounding box center [784, 219] width 354 height 34
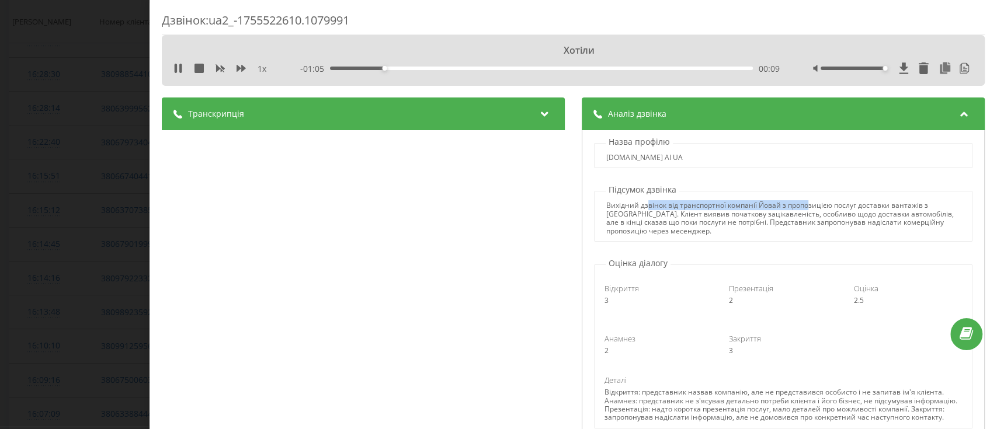
click at [800, 209] on div "Вихідний дзвінок від транспортної компанії Йовай з пропозицією послуг доставки …" at bounding box center [784, 219] width 354 height 34
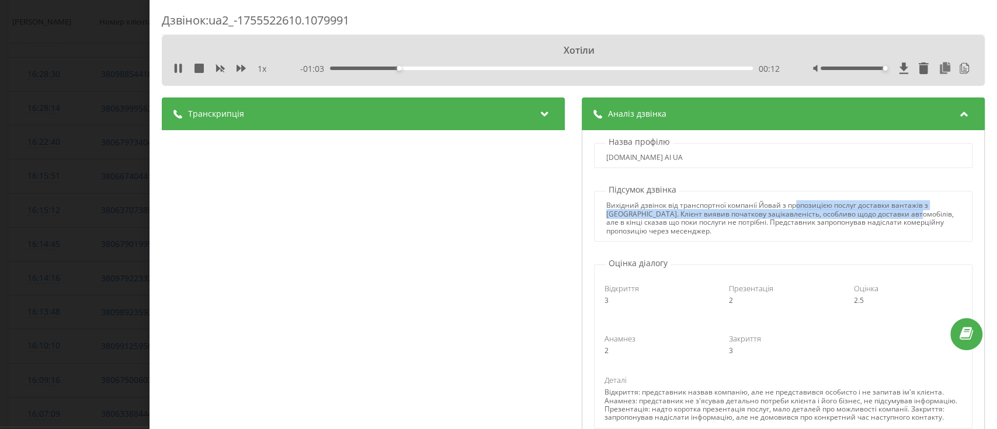
drag, startPoint x: 790, startPoint y: 203, endPoint x: 906, endPoint y: 213, distance: 116.7
click at [906, 213] on div "Вихідний дзвінок від транспортної компанії Йовай з пропозицією послуг доставки …" at bounding box center [784, 219] width 354 height 34
drag, startPoint x: 643, startPoint y: 216, endPoint x: 688, endPoint y: 217, distance: 45.6
click at [688, 217] on div "Вихідний дзвінок від транспортної компанії Йовай з пропозицією послуг доставки …" at bounding box center [784, 219] width 354 height 34
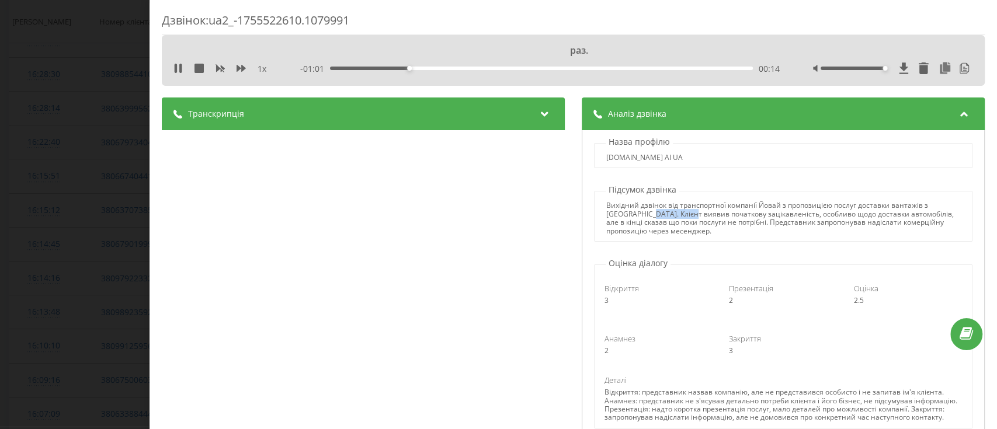
click at [688, 217] on div "Вихідний дзвінок від транспортної компанії Йовай з пропозицією послуг доставки …" at bounding box center [784, 219] width 354 height 34
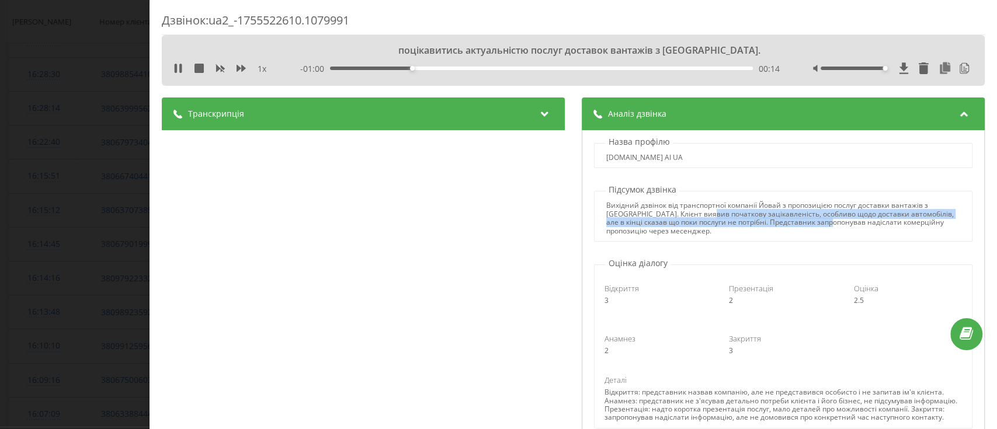
drag, startPoint x: 706, startPoint y: 212, endPoint x: 834, endPoint y: 221, distance: 128.9
click at [834, 221] on div "Вихідний дзвінок від транспортної компанії Йовай з пропозицією послуг доставки …" at bounding box center [784, 219] width 354 height 34
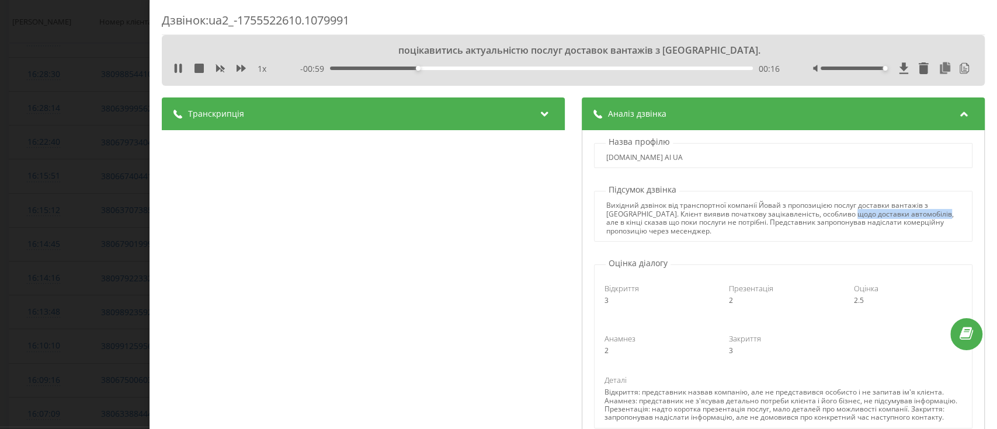
drag, startPoint x: 848, startPoint y: 216, endPoint x: 931, endPoint y: 216, distance: 83.0
click at [931, 216] on div "Вихідний дзвінок від транспортної компанії Йовай з пропозицією послуг доставки …" at bounding box center [784, 219] width 354 height 34
click at [933, 216] on div "Вихідний дзвінок від транспортної компанії Йовай з пропозицією послуг доставки …" at bounding box center [784, 219] width 354 height 34
drag, startPoint x: 661, startPoint y: 224, endPoint x: 766, endPoint y: 225, distance: 104.6
click at [766, 225] on div "Вихідний дзвінок від транспортної компанії Йовай з пропозицією послуг доставки …" at bounding box center [784, 219] width 354 height 34
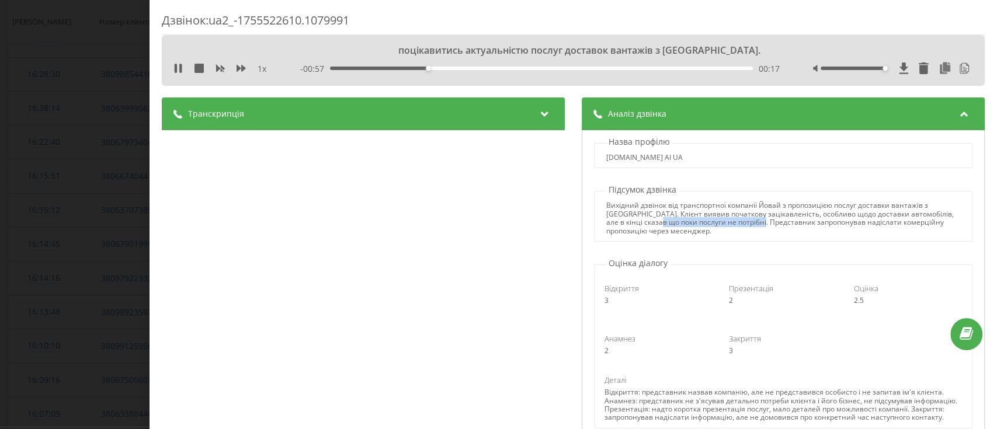
click at [766, 225] on div "Вихідний дзвінок від транспортної компанії Йовай з пропозицією послуг доставки …" at bounding box center [784, 219] width 354 height 34
drag, startPoint x: 766, startPoint y: 225, endPoint x: 860, endPoint y: 227, distance: 94.1
click at [860, 227] on div "Вихідний дзвінок від транспортної компанії Йовай з пропозицією послуг доставки …" at bounding box center [784, 219] width 354 height 34
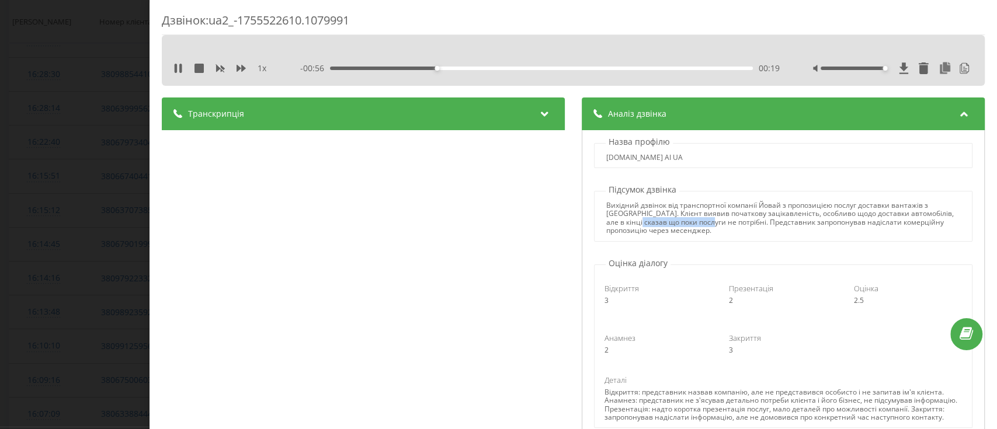
drag, startPoint x: 639, startPoint y: 227, endPoint x: 711, endPoint y: 227, distance: 72.5
click at [711, 227] on div "Вихідний дзвінок від транспортної компанії Йовай з пропозицією послуг доставки …" at bounding box center [784, 219] width 354 height 34
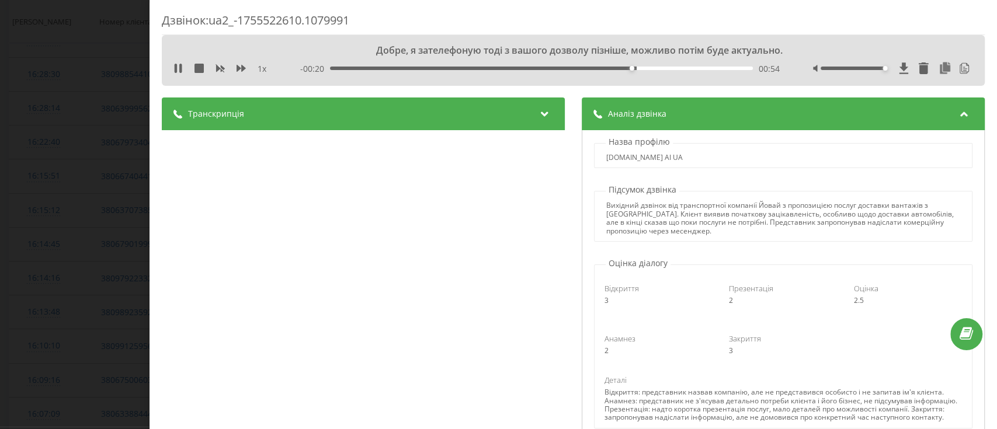
drag, startPoint x: 23, startPoint y: 193, endPoint x: 122, endPoint y: 202, distance: 99.1
click at [23, 190] on div "Дзвінок : ua2_-1755522610.1079991 Добре, я зателефоную тоді з вашого дозволу пі…" at bounding box center [498, 214] width 997 height 429
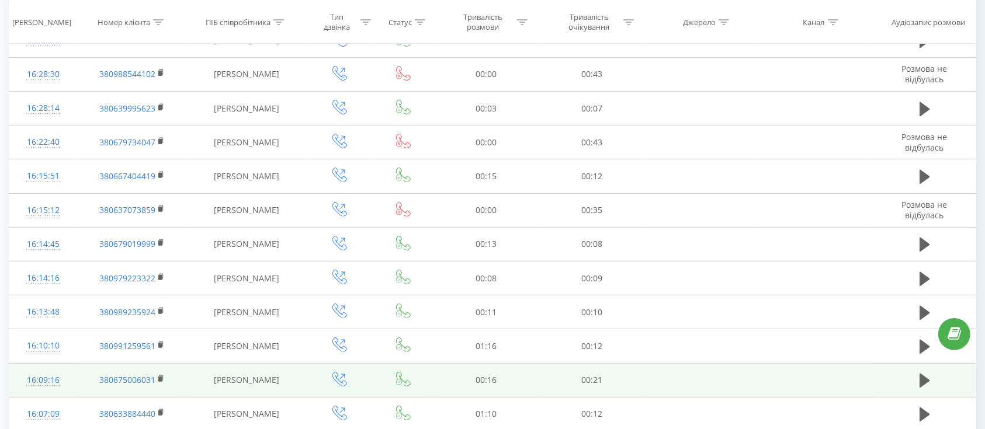
scroll to position [467, 0]
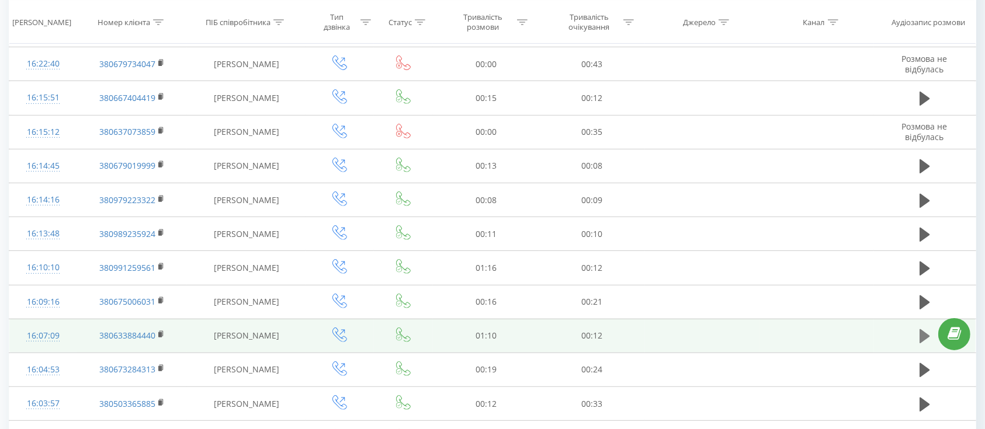
drag, startPoint x: 940, startPoint y: 332, endPoint x: 925, endPoint y: 334, distance: 14.7
click at [925, 334] on icon at bounding box center [925, 337] width 11 height 14
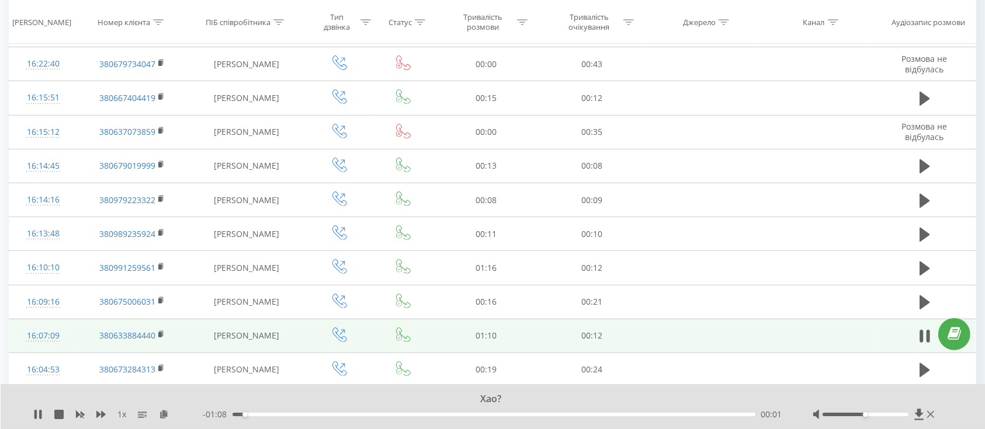
click at [72, 331] on td "16:07:09" at bounding box center [43, 336] width 68 height 34
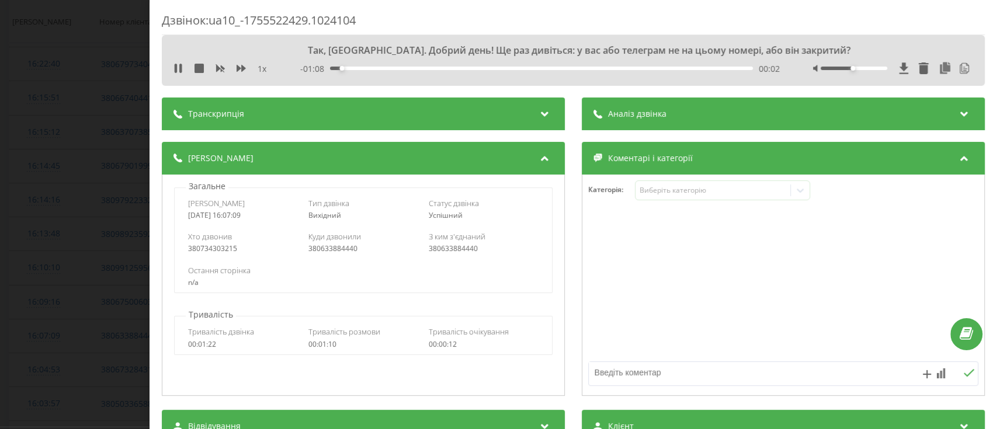
click at [651, 119] on span "Аналіз дзвінка" at bounding box center [637, 114] width 58 height 12
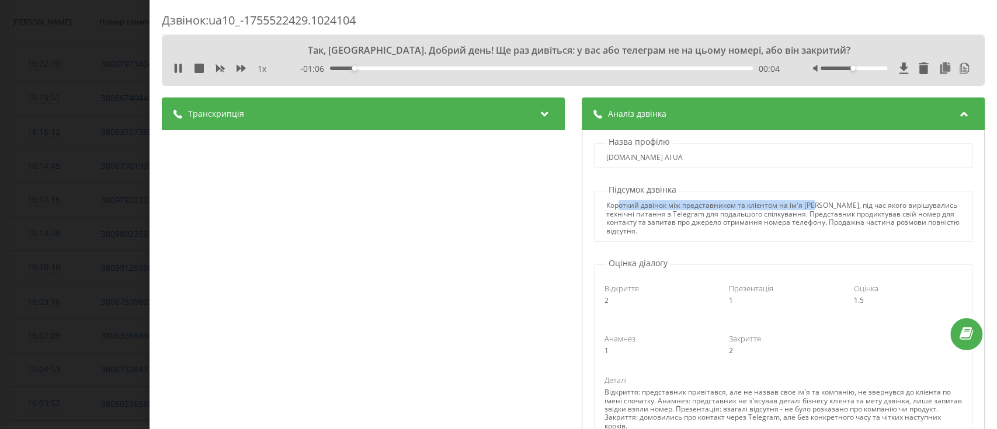
drag, startPoint x: 612, startPoint y: 209, endPoint x: 808, endPoint y: 206, distance: 195.8
click at [808, 206] on div "Короткий дзвінок між представником та клієнтом на ім'я Петер, під час якого вир…" at bounding box center [784, 219] width 354 height 34
drag, startPoint x: 837, startPoint y: 203, endPoint x: 938, endPoint y: 205, distance: 101.1
click at [938, 205] on div "Короткий дзвінок між представником та клієнтом на ім'я Петер, під час якого вир…" at bounding box center [783, 219] width 377 height 34
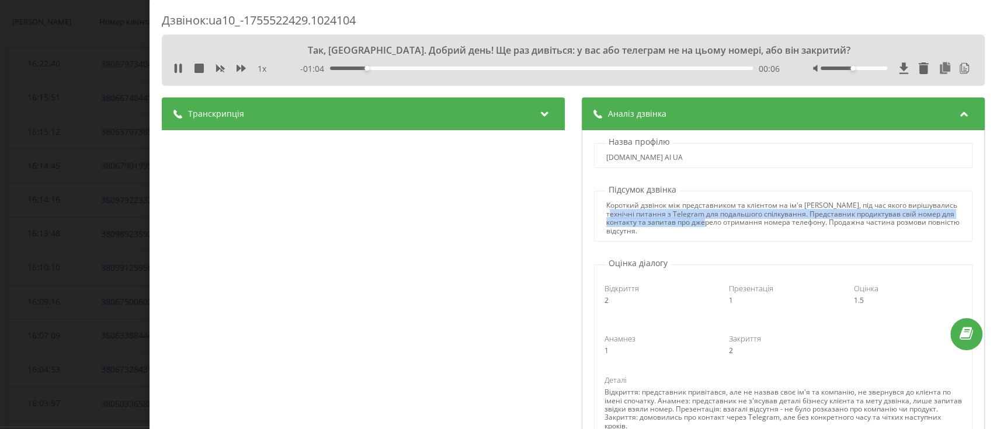
drag, startPoint x: 632, startPoint y: 213, endPoint x: 744, endPoint y: 220, distance: 112.4
click at [744, 220] on div "Короткий дзвінок між представником та клієнтом на ім'я Петер, під час якого вир…" at bounding box center [784, 219] width 354 height 34
click at [745, 219] on div "Короткий дзвінок між представником та клієнтом на ім'я Петер, під час якого вир…" at bounding box center [784, 219] width 354 height 34
drag, startPoint x: 737, startPoint y: 219, endPoint x: 815, endPoint y: 220, distance: 77.7
click at [815, 220] on div "Короткий дзвінок між представником та клієнтом на ім'я Петер, під час якого вир…" at bounding box center [784, 219] width 354 height 34
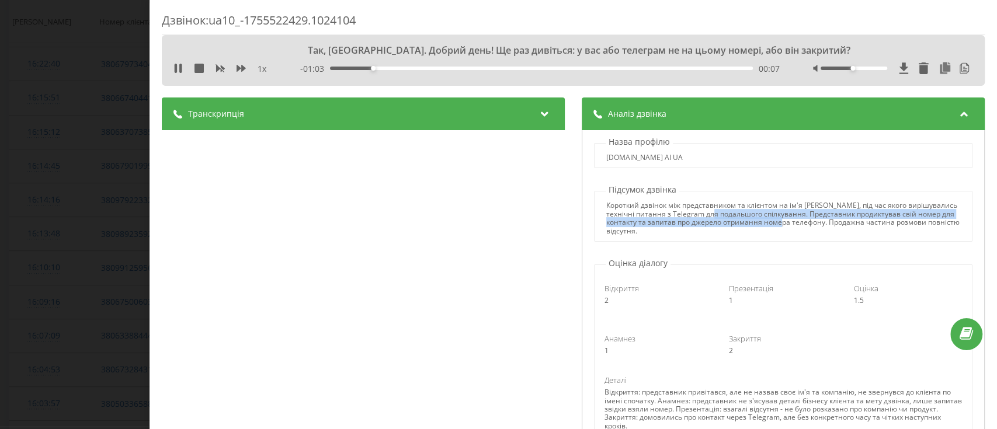
click at [815, 220] on div "Короткий дзвінок між представником та клієнтом на ім'я Петер, під час якого вир…" at bounding box center [784, 219] width 354 height 34
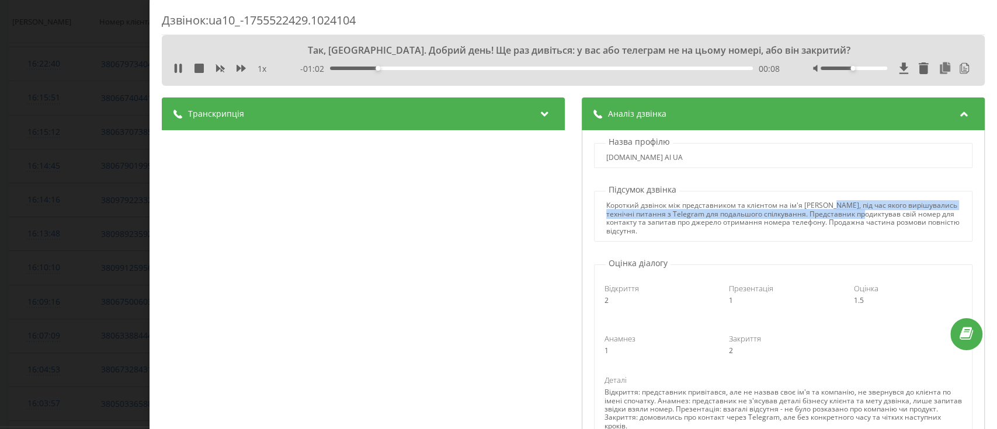
drag, startPoint x: 823, startPoint y: 209, endPoint x: 885, endPoint y: 216, distance: 62.9
click at [885, 216] on div "Короткий дзвінок між представником та клієнтом на ім'я Петер, під час якого вир…" at bounding box center [784, 219] width 354 height 34
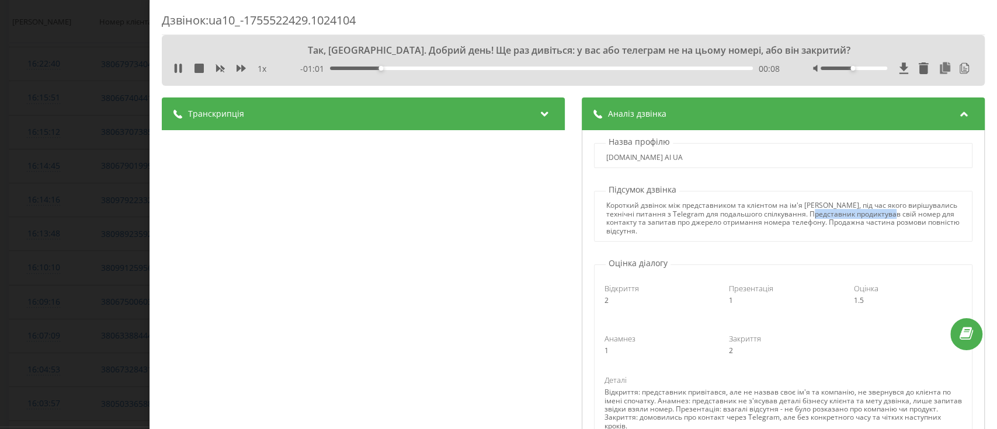
drag, startPoint x: 836, startPoint y: 217, endPoint x: 911, endPoint y: 219, distance: 74.8
click at [911, 219] on div "Короткий дзвінок між представником та клієнтом на ім'я Петер, під час якого вир…" at bounding box center [784, 219] width 354 height 34
drag, startPoint x: 818, startPoint y: 212, endPoint x: 910, endPoint y: 213, distance: 91.7
click at [910, 213] on div "Короткий дзвінок між представником та клієнтом на ім'я Петер, під час якого вир…" at bounding box center [784, 219] width 354 height 34
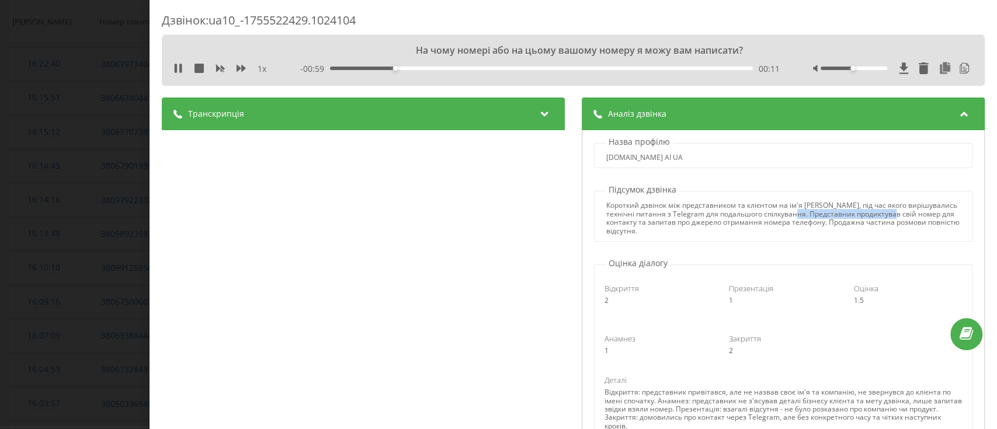
click at [910, 213] on div "Короткий дзвінок між представником та клієнтом на ім'я Петер, під час якого вир…" at bounding box center [784, 219] width 354 height 34
drag, startPoint x: 636, startPoint y: 228, endPoint x: 751, endPoint y: 230, distance: 115.1
click at [751, 230] on div "Короткий дзвінок між представником та клієнтом на ім'я Петер, під час якого вир…" at bounding box center [784, 219] width 354 height 34
click at [676, 224] on div "Короткий дзвінок між представником та клієнтом на ім'я Петер, під час якого вир…" at bounding box center [784, 219] width 354 height 34
click at [175, 67] on icon at bounding box center [176, 68] width 2 height 9
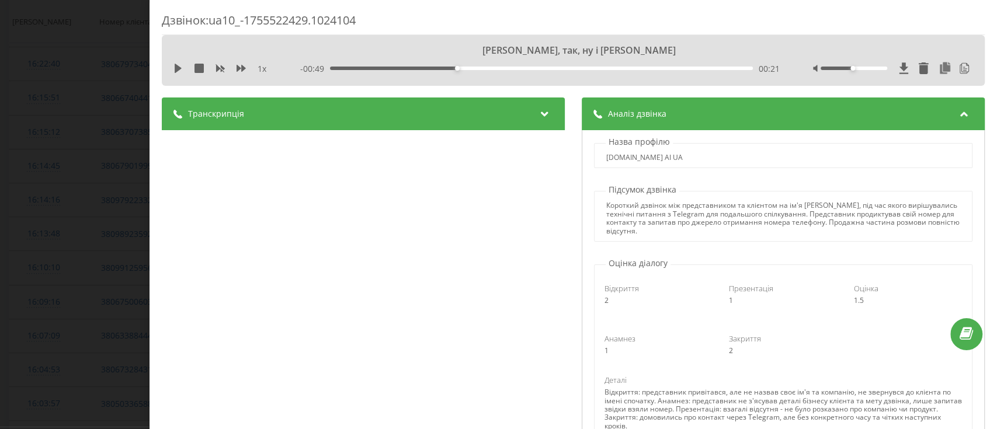
click at [179, 74] on div "1 x" at bounding box center [226, 69] width 105 height 12
click at [181, 71] on icon at bounding box center [178, 68] width 9 height 9
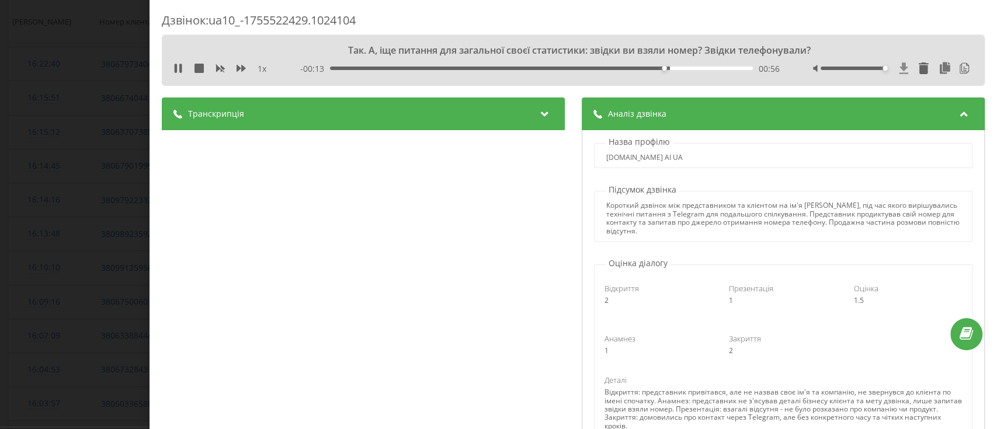
drag, startPoint x: 839, startPoint y: 68, endPoint x: 888, endPoint y: 69, distance: 49.7
click at [888, 69] on div at bounding box center [893, 69] width 160 height 12
click at [69, 202] on div "Дзвінок : ua10_-1755522429.1024104 Ага, я зрозумів. Цікаво! Добре тоді, чекаю н…" at bounding box center [498, 214] width 997 height 429
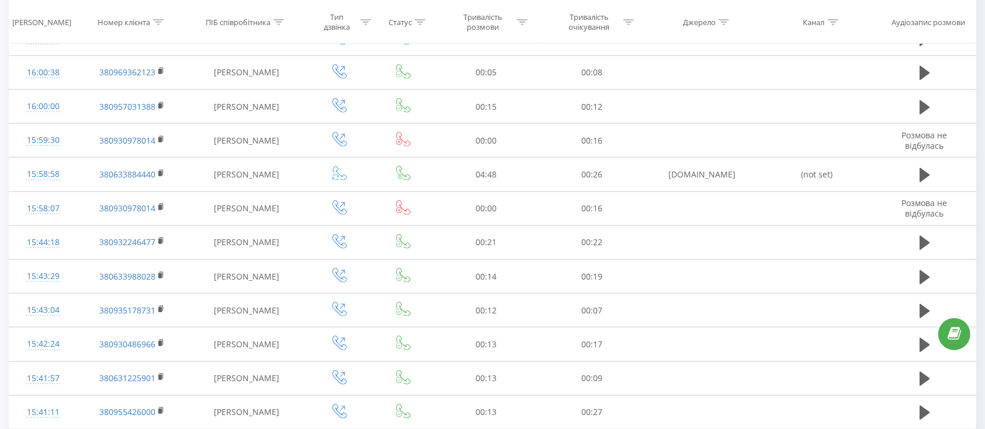
scroll to position [3206, 0]
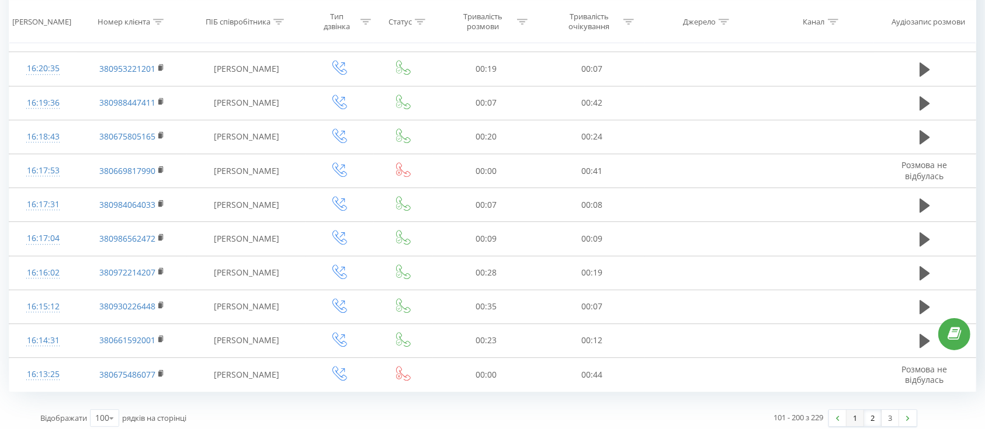
click at [855, 417] on link "1" at bounding box center [856, 418] width 18 height 16
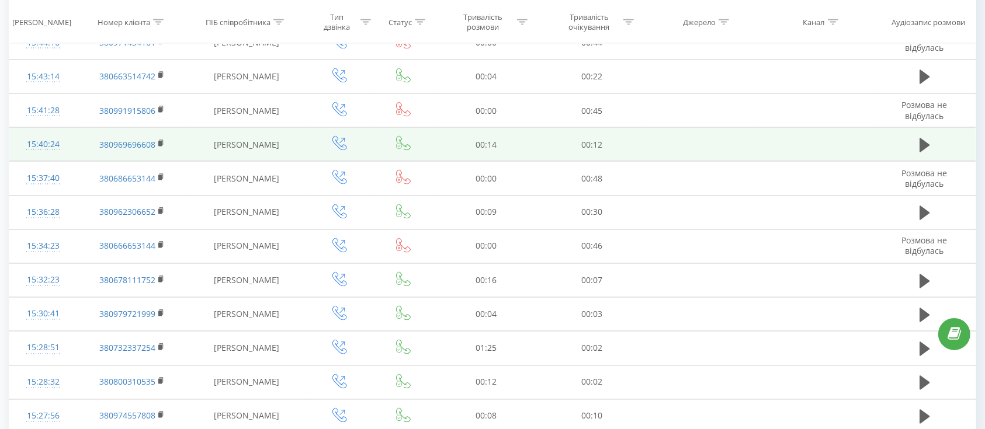
scroll to position [2025, 0]
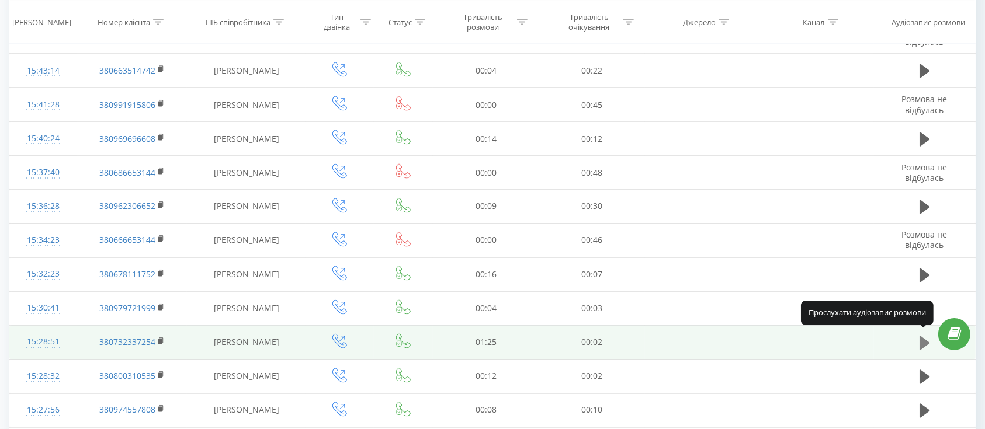
click at [928, 339] on icon at bounding box center [925, 344] width 11 height 14
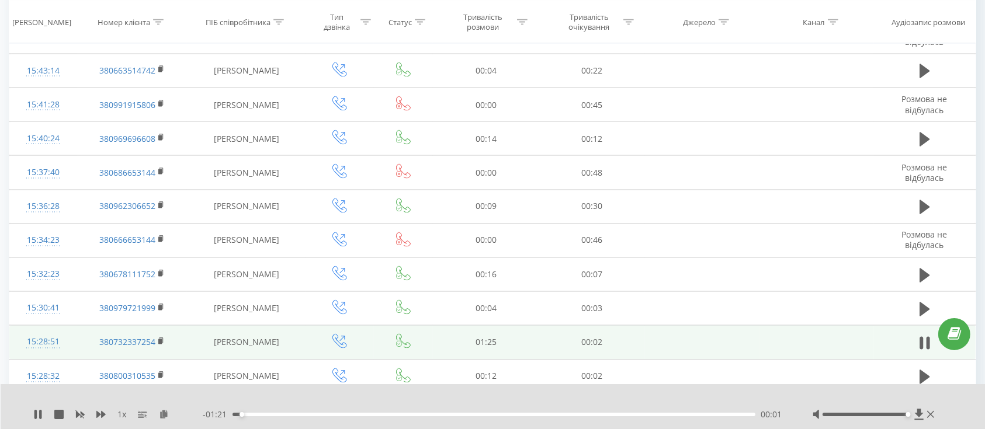
drag, startPoint x: 863, startPoint y: 414, endPoint x: 940, endPoint y: 414, distance: 76.5
click at [940, 414] on div "1 x - 01:21 00:01 00:01" at bounding box center [493, 406] width 985 height 45
click at [76, 341] on td "15:28:51" at bounding box center [43, 343] width 68 height 34
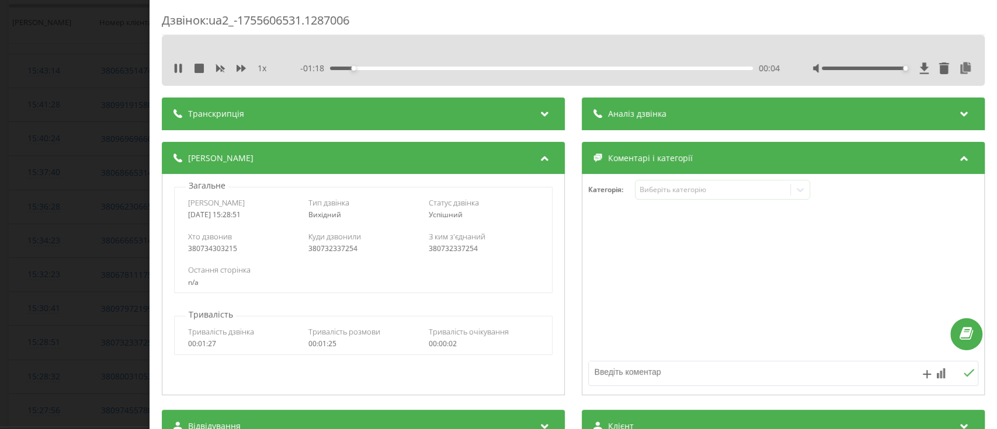
click at [652, 109] on span "Аналіз дзвінка" at bounding box center [637, 114] width 58 height 12
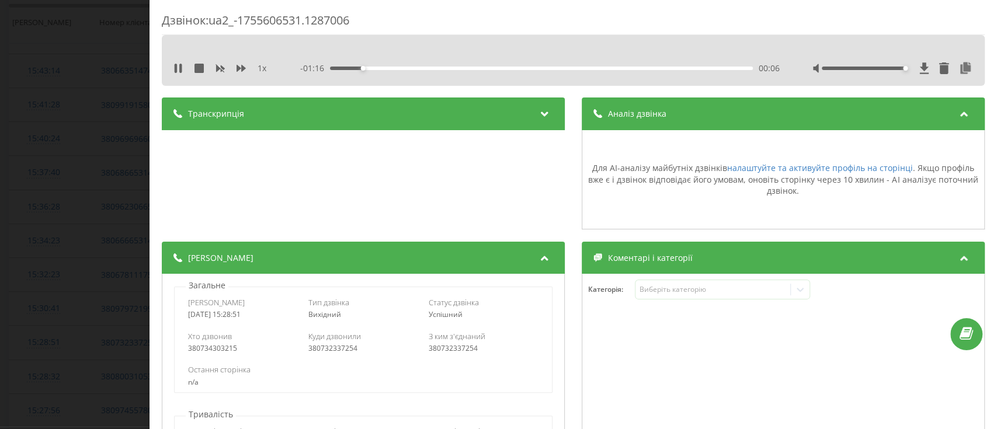
click at [750, 110] on div "Аналіз дзвінка" at bounding box center [783, 114] width 403 height 33
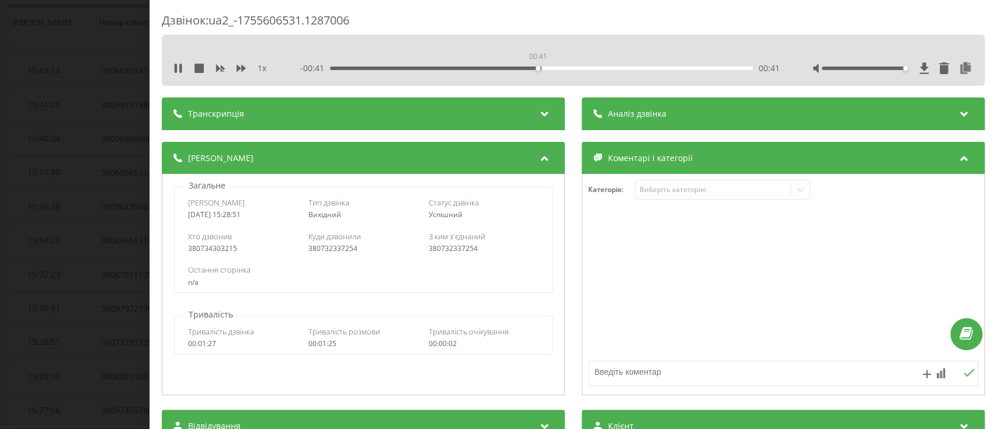
click at [536, 69] on div "00:41" at bounding box center [541, 69] width 423 height 4
click at [610, 63] on div "- 00:40 00:42 00:42" at bounding box center [540, 69] width 480 height 12
click at [640, 70] on div "- 00:40 00:42 00:42" at bounding box center [540, 69] width 480 height 12
drag, startPoint x: 650, startPoint y: 70, endPoint x: 659, endPoint y: 67, distance: 9.8
click at [649, 70] on div "- 00:39 00:43 00:43" at bounding box center [540, 69] width 480 height 12
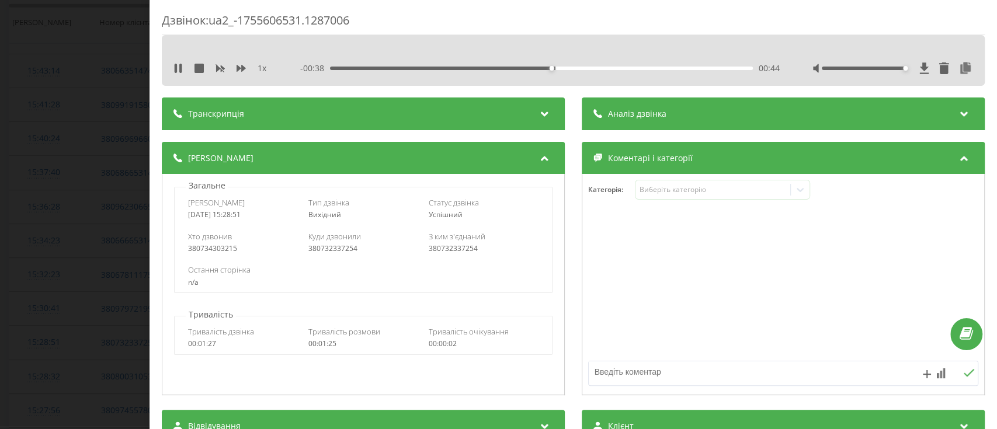
click at [659, 67] on div "00:44" at bounding box center [541, 69] width 423 height 4
drag, startPoint x: 131, startPoint y: 185, endPoint x: 397, endPoint y: 19, distance: 313.9
click at [131, 185] on div "Дзвінок : ua2_-1755606531.1287006 1 x 00:00 01:23 01:23 Транскрипція Для AI-ана…" at bounding box center [498, 214] width 997 height 429
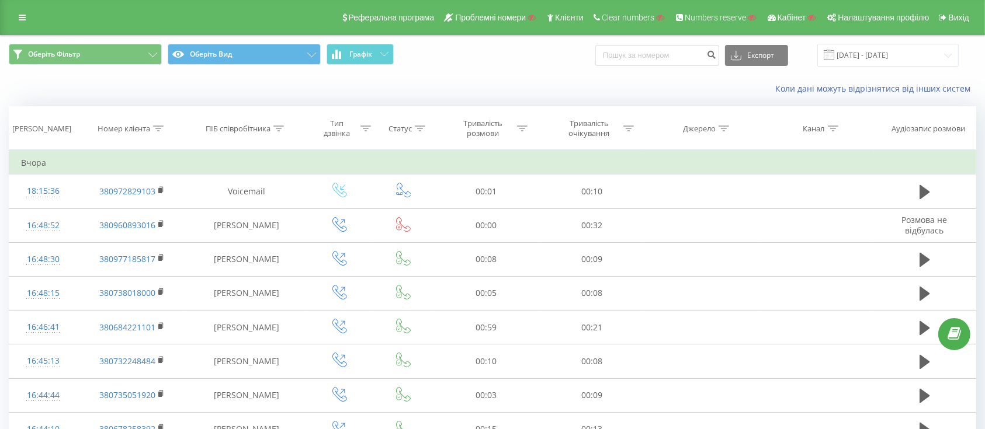
click at [23, 26] on div "Реферальна програма Проблемні номери Клієнти Clear numbers Numbers reserve Кабі…" at bounding box center [492, 17] width 985 height 35
drag, startPoint x: 23, startPoint y: 20, endPoint x: 68, endPoint y: 93, distance: 86.1
click at [23, 19] on icon at bounding box center [22, 17] width 7 height 8
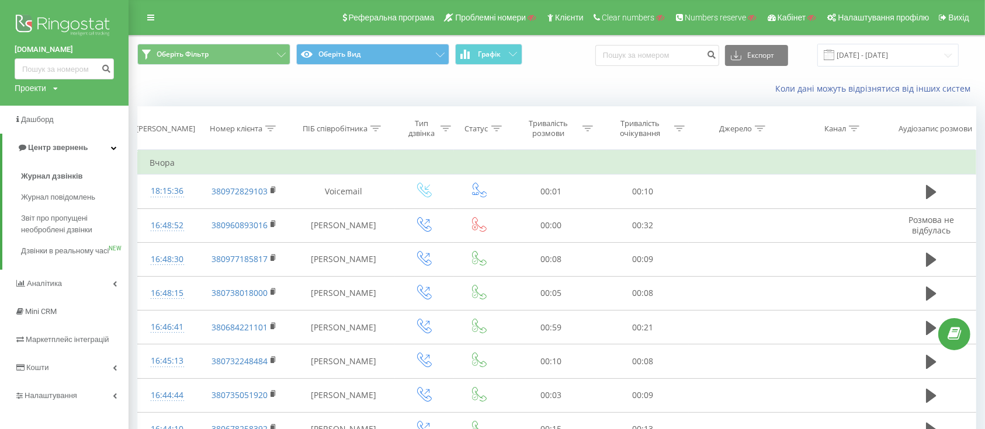
drag, startPoint x: 5, startPoint y: 50, endPoint x: 82, endPoint y: 50, distance: 77.1
click at [82, 50] on div "uawaylogistics.com Проекти Пошук" at bounding box center [64, 53] width 129 height 106
copy link "uawaylogistics.com"
click at [43, 88] on div "Проекти" at bounding box center [31, 88] width 32 height 12
click at [43, 109] on input "text" at bounding box center [47, 106] width 58 height 17
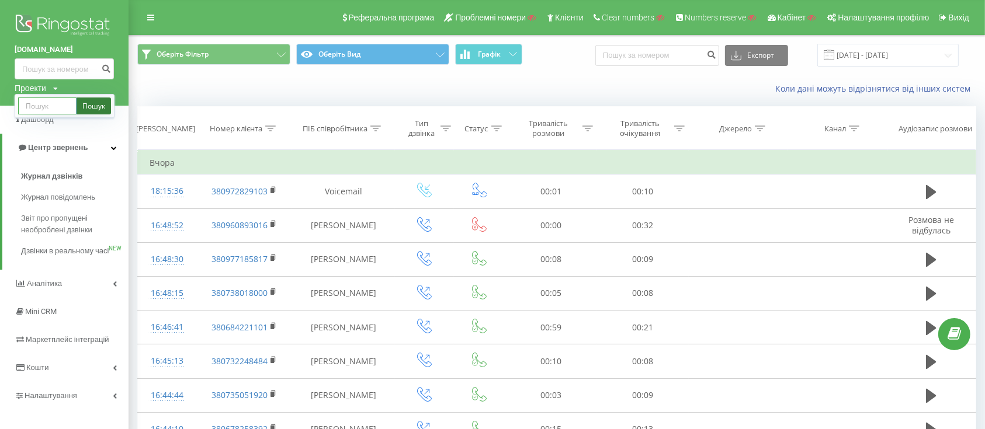
paste input "uawaylogistics.com"
type input "uawaylogistics.com"
click at [93, 106] on link "Пошук" at bounding box center [94, 106] width 34 height 17
